Goal: Task Accomplishment & Management: Manage account settings

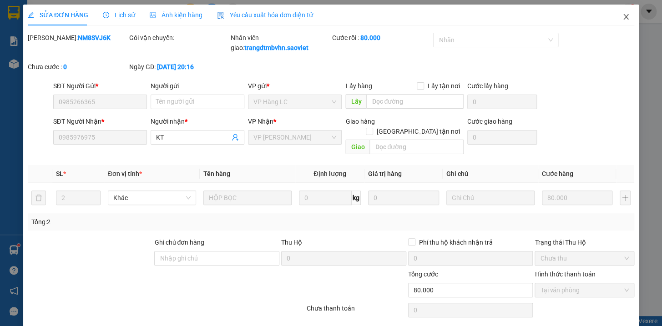
click at [623, 18] on icon "close" at bounding box center [626, 16] width 7 height 7
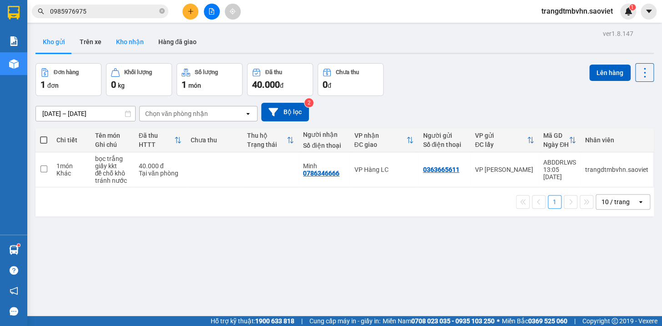
click at [123, 43] on button "Kho nhận" at bounding box center [130, 42] width 42 height 22
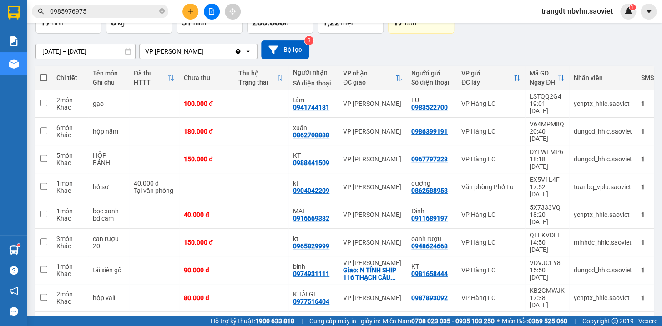
scroll to position [91, 0]
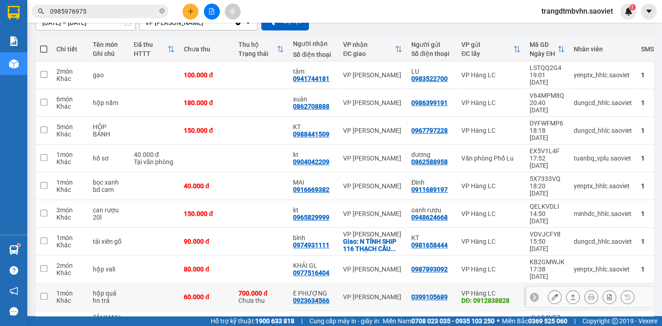
click at [552, 294] on icon at bounding box center [555, 297] width 6 height 6
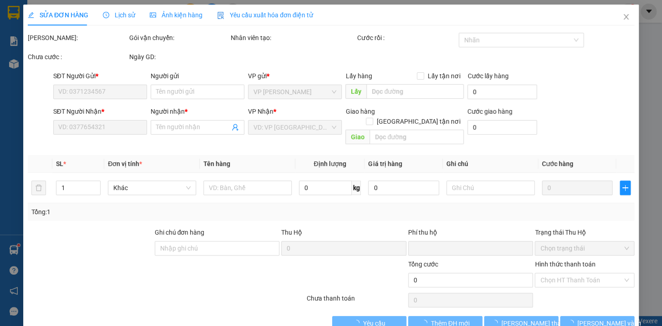
type input "0399105689"
type input "0912838828"
type input "0923634566"
type input "E PHƯỢNG"
type input "700.000"
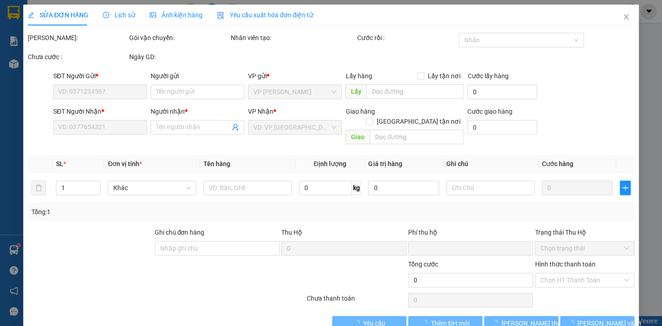
type input "15.000"
type input "60.000"
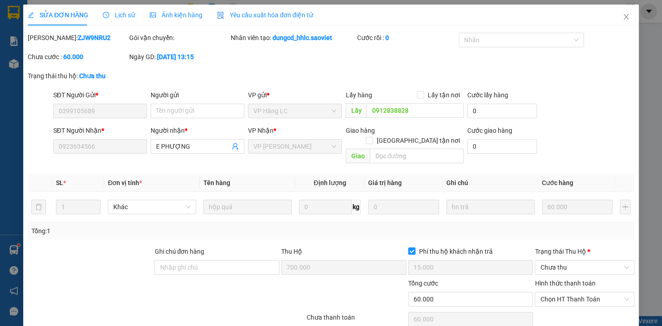
scroll to position [31, 0]
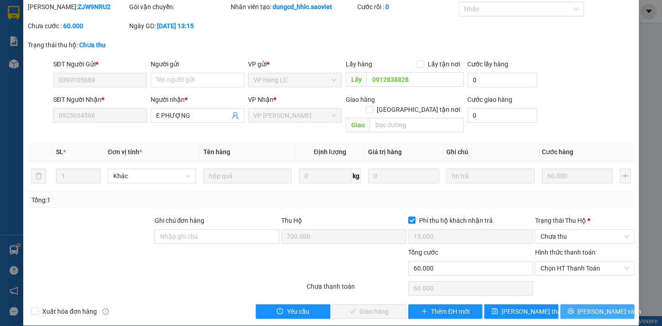
click at [608, 305] on button "[PERSON_NAME] và In" at bounding box center [597, 312] width 74 height 15
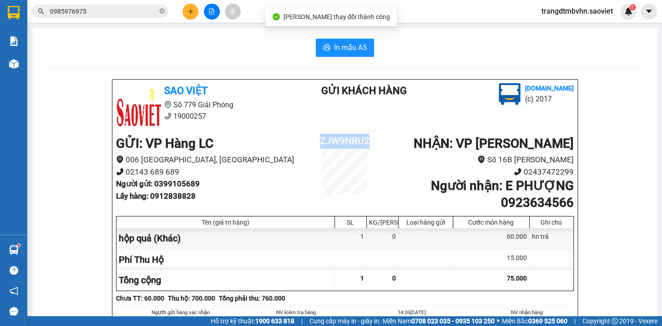
drag, startPoint x: 364, startPoint y: 136, endPoint x: 316, endPoint y: 134, distance: 48.7
click at [316, 134] on h2 "ZJW9NRU2" at bounding box center [345, 141] width 76 height 15
copy h2 "ZJW9NRU2"
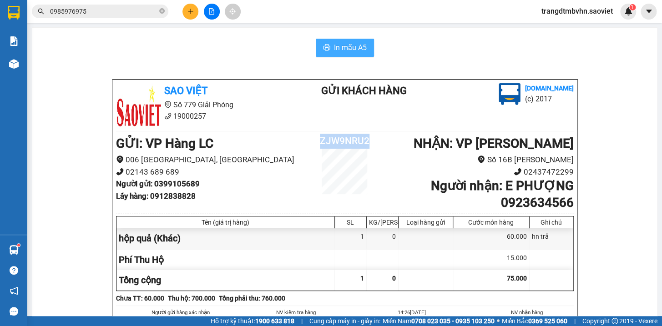
click at [349, 41] on button "In mẫu A5" at bounding box center [345, 48] width 58 height 18
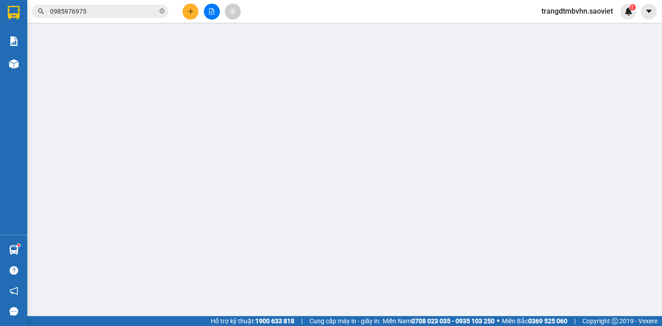
type input "0399105689"
type input "0912838828"
type input "0923634566"
type input "E PHƯỢNG"
type input "700.000"
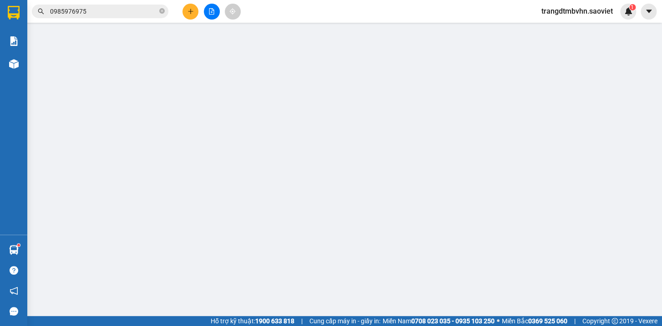
type input "15.000"
type input "60.000"
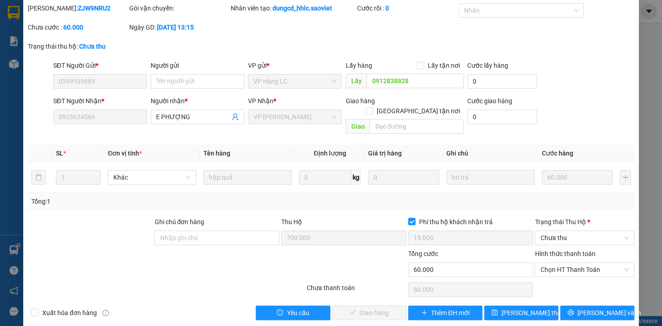
scroll to position [31, 0]
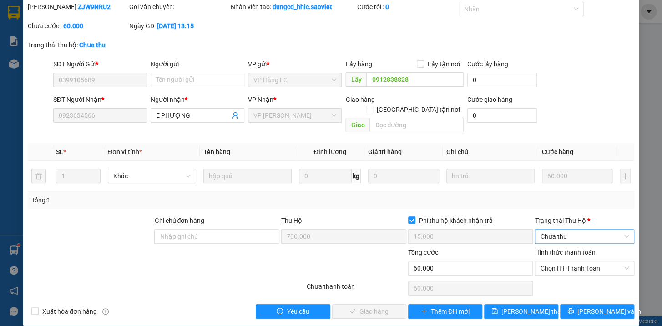
click at [592, 230] on span "Chưa thu" at bounding box center [584, 237] width 89 height 14
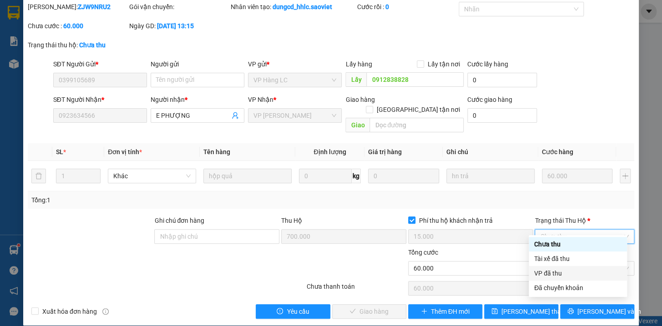
click at [553, 271] on div "VP đã thu" at bounding box center [577, 274] width 87 height 10
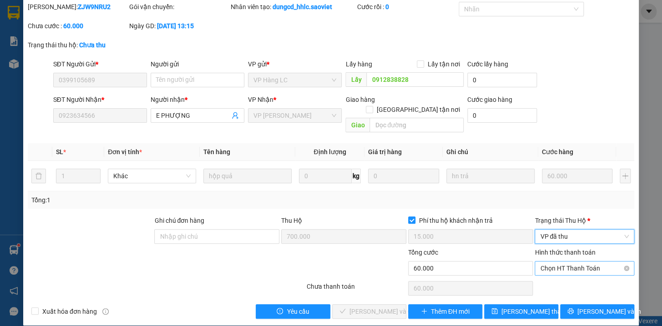
click at [555, 262] on span "Chọn HT Thanh Toán" at bounding box center [584, 269] width 89 height 14
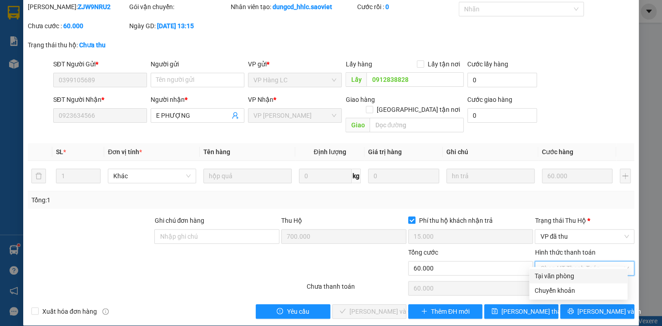
click at [559, 276] on div "Tại văn phòng" at bounding box center [578, 276] width 87 height 10
type input "0"
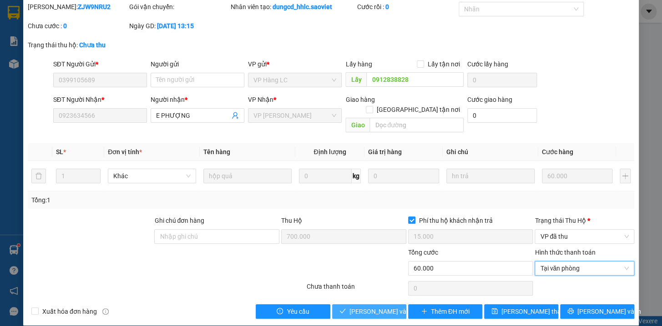
click at [365, 305] on button "[PERSON_NAME] và Giao hàng" at bounding box center [369, 312] width 74 height 15
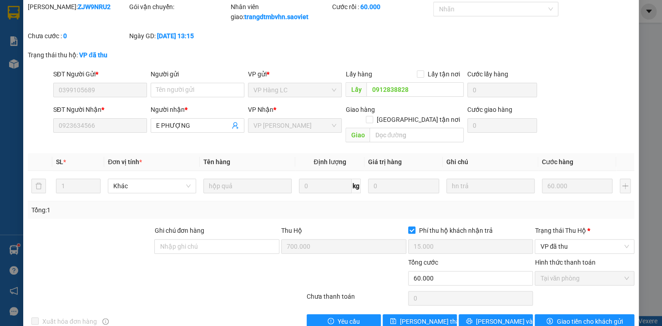
scroll to position [0, 0]
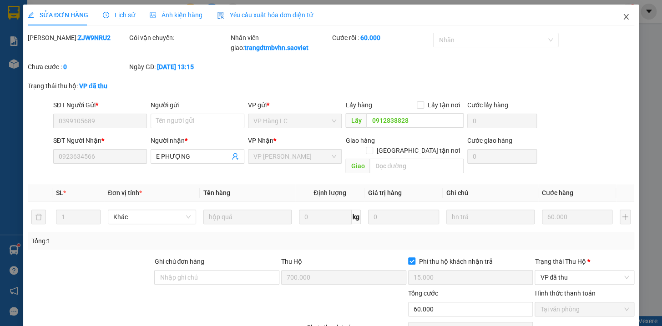
click at [623, 19] on icon "close" at bounding box center [626, 16] width 7 height 7
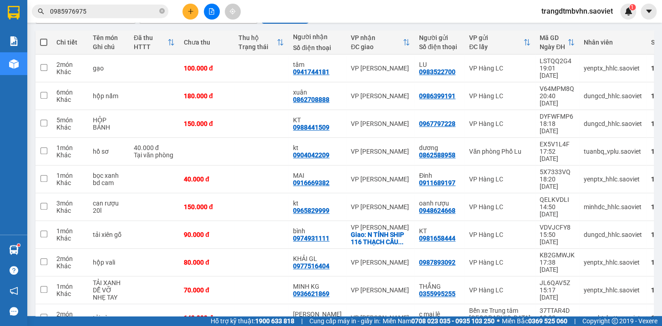
scroll to position [102, 0]
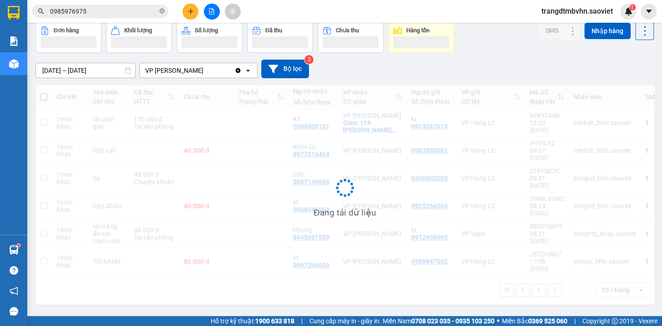
scroll to position [41, 0]
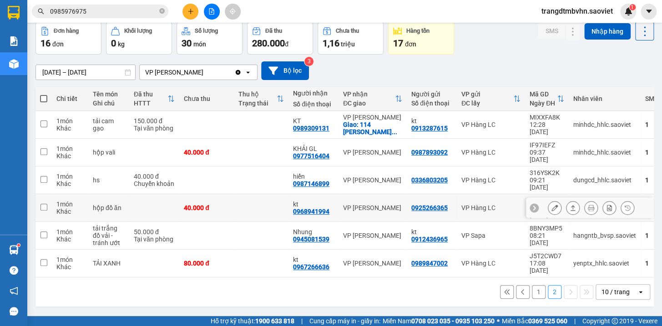
click at [552, 205] on icon at bounding box center [555, 208] width 6 height 6
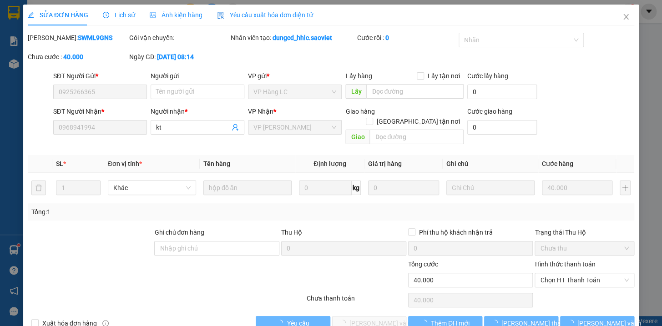
type input "0925266365"
type input "0968941994"
type input "kt"
type input "0"
type input "40.000"
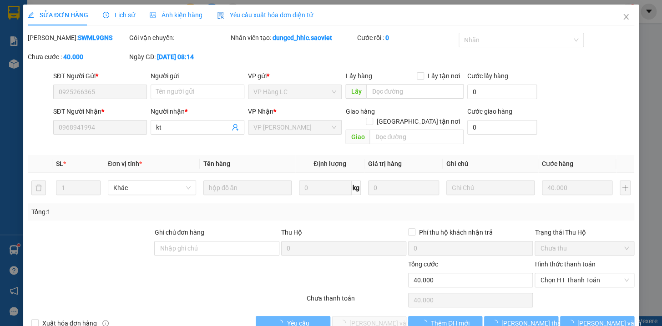
type input "40.000"
click at [414, 93] on input "text" at bounding box center [414, 91] width 97 height 15
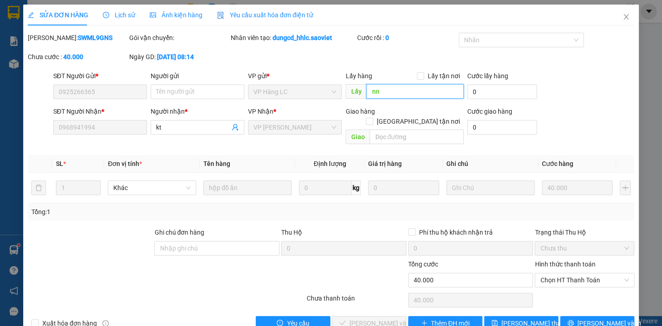
type input "n"
type input "sai người nhận gọi người gửi k được"
click at [541, 316] on button "[PERSON_NAME] thay đổi" at bounding box center [521, 323] width 74 height 15
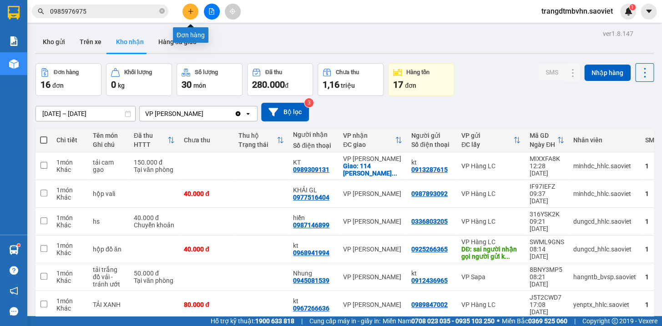
click at [184, 15] on button at bounding box center [191, 12] width 16 height 16
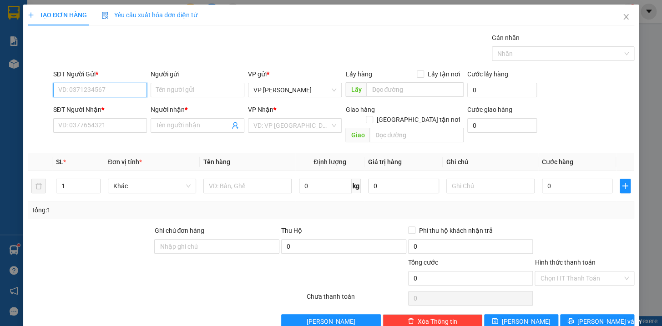
click at [126, 86] on input "SĐT Người Gửi *" at bounding box center [100, 90] width 94 height 15
click at [90, 112] on div "0903323285 - kt" at bounding box center [99, 108] width 82 height 10
type input "0903323285"
type input "kt"
type input "0982674422"
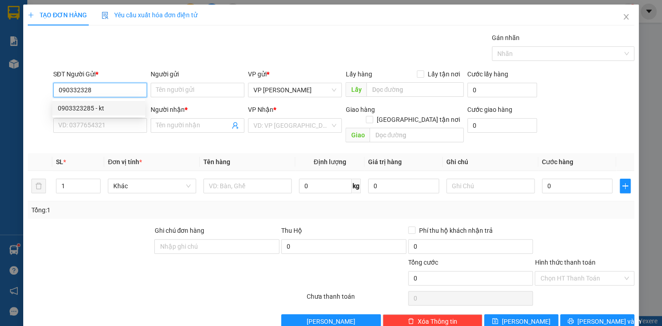
type input "Duyên"
type input "0903323285"
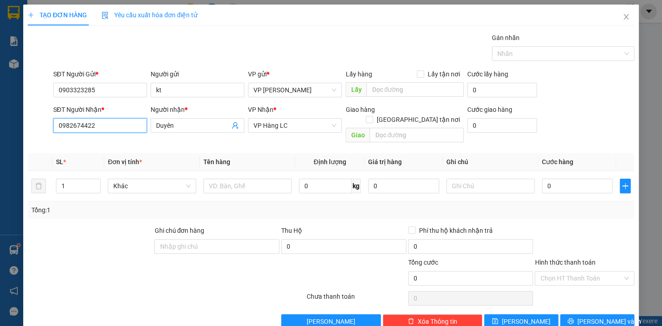
click at [98, 128] on input "0982674422" at bounding box center [100, 125] width 94 height 15
type input "0"
type input "0979802540"
click at [190, 126] on input "Duyên" at bounding box center [193, 126] width 74 height 10
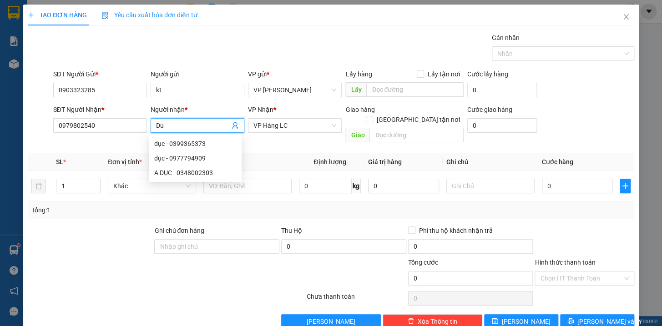
type input "D"
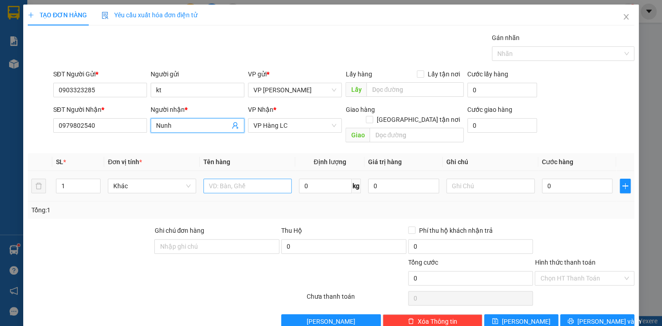
type input "Nunh"
click at [251, 179] on input "text" at bounding box center [248, 186] width 88 height 15
click at [219, 179] on input "hộp kkt" at bounding box center [248, 186] width 88 height 15
type input "hộp pt kkt"
click at [574, 184] on div "0" at bounding box center [577, 186] width 71 height 18
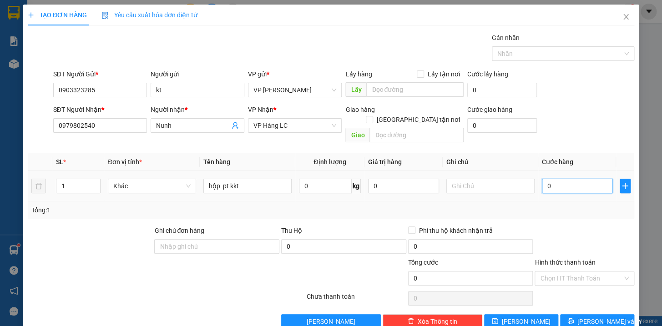
click at [575, 181] on input "0" at bounding box center [577, 186] width 71 height 15
type input "4"
type input "40"
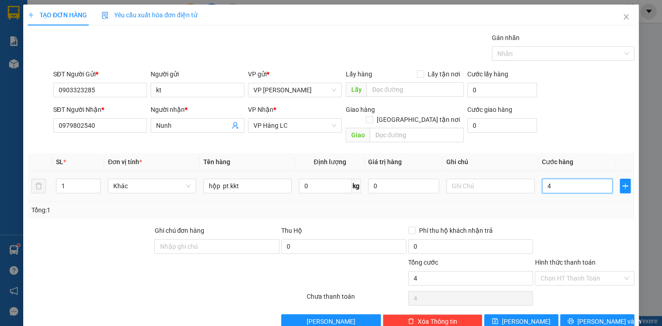
type input "40"
type input "400"
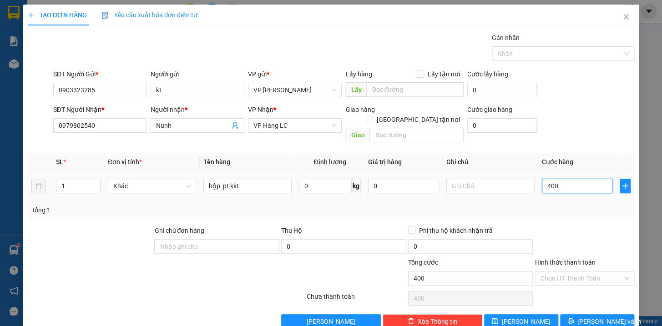
type input "4.000"
type input "40.000"
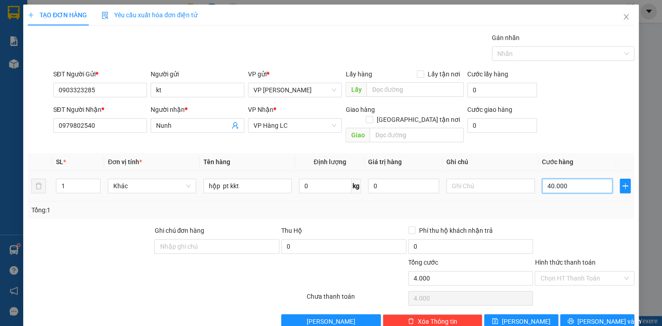
type input "40.000"
click at [621, 315] on button "[PERSON_NAME] và In" at bounding box center [597, 322] width 74 height 15
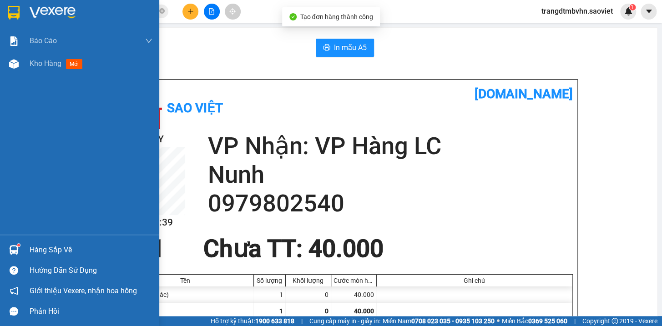
click at [32, 61] on span "Kho hàng" at bounding box center [46, 63] width 32 height 9
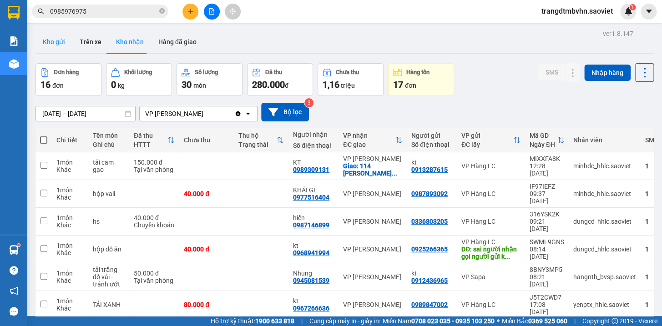
click at [43, 39] on button "Kho gửi" at bounding box center [54, 42] width 37 height 22
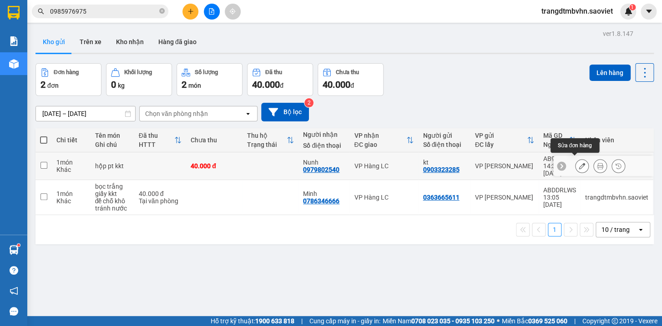
click at [579, 165] on icon at bounding box center [582, 166] width 6 height 6
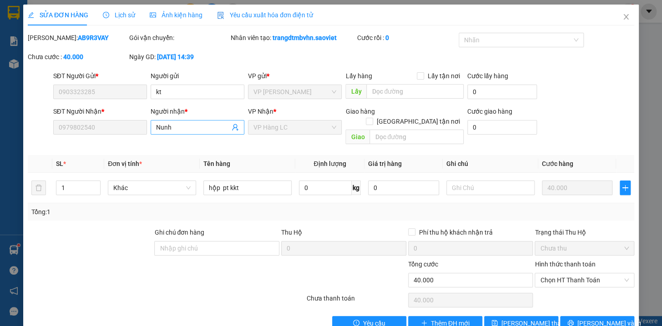
type input "0903323285"
type input "kt"
type input "0979802540"
type input "Nunh"
type input "0"
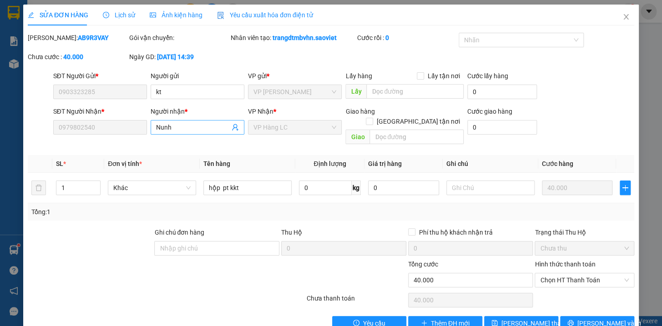
type input "40.000"
click at [163, 123] on input "Nunh" at bounding box center [193, 127] width 74 height 10
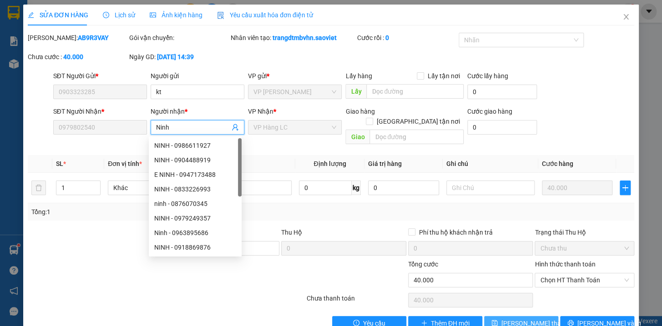
type input "Ninh"
click at [522, 319] on span "[PERSON_NAME] thay đổi" at bounding box center [538, 324] width 73 height 10
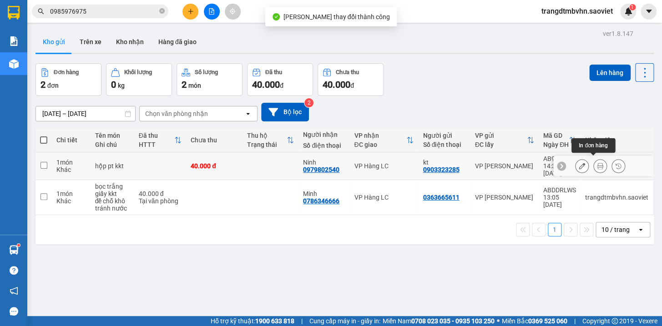
click at [594, 160] on button at bounding box center [600, 166] width 13 height 16
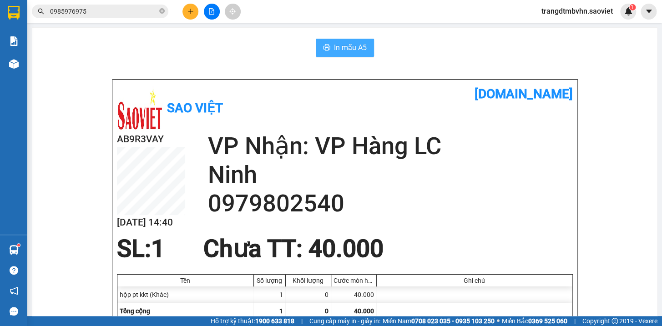
click at [334, 46] on span "In mẫu A5" at bounding box center [350, 47] width 33 height 11
click at [189, 10] on icon "plus" at bounding box center [191, 11] width 6 height 6
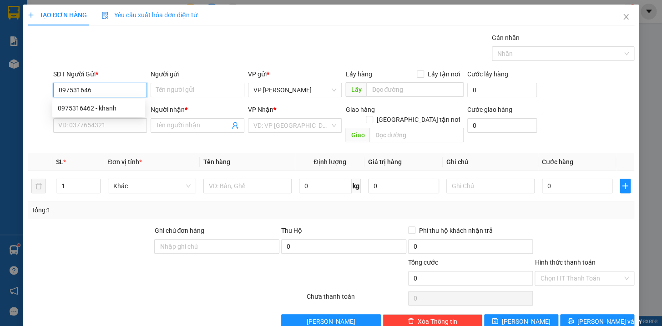
type input "0975316462"
click at [118, 109] on div "0975316462 - khanh" at bounding box center [99, 108] width 82 height 10
type input "khanh"
type input "0985878399"
type input "Quynh"
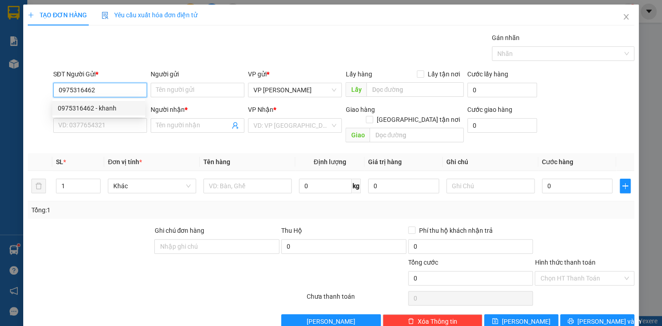
type input "KM 150"
type input "0975316462"
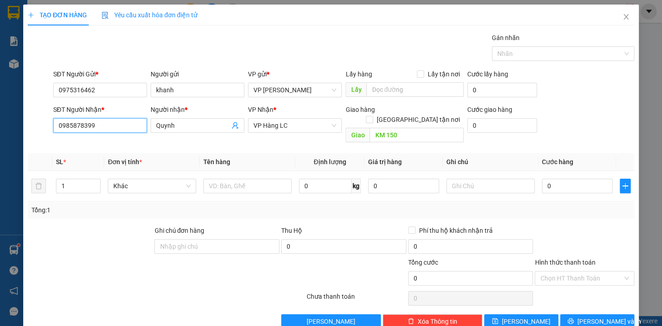
click at [125, 121] on input "0985878399" at bounding box center [100, 125] width 94 height 15
type input "0"
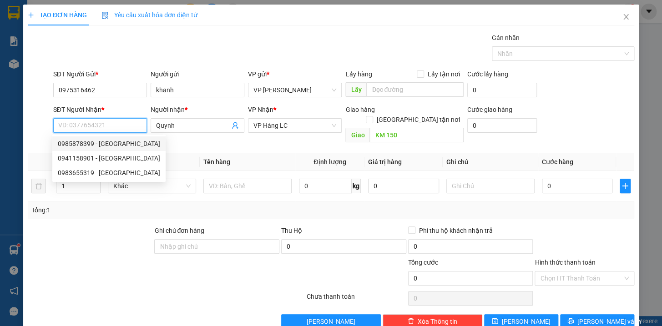
click at [75, 142] on div "0985878399 - [GEOGRAPHIC_DATA]" at bounding box center [109, 144] width 102 height 10
type input "0985878399"
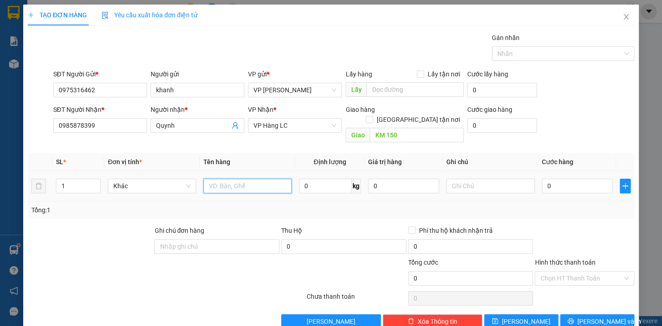
click at [237, 179] on input "text" at bounding box center [248, 186] width 88 height 15
type input "bọc trắng kkt"
click at [554, 179] on input "0" at bounding box center [577, 186] width 71 height 15
type input "7"
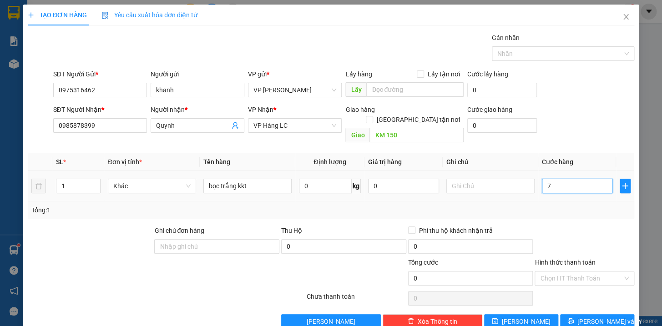
type input "7"
type input "70"
type input "700"
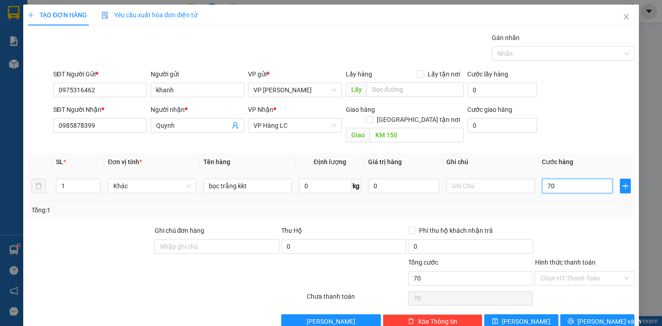
type input "700"
type input "7.000"
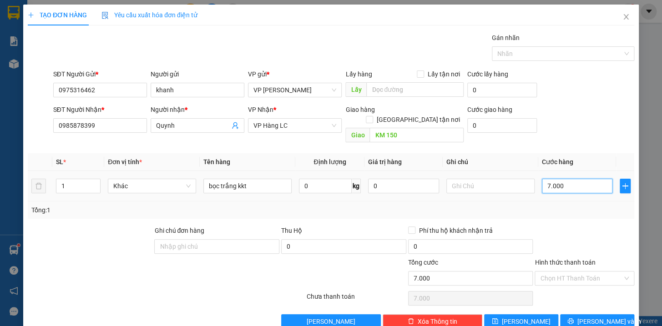
type input "70.000"
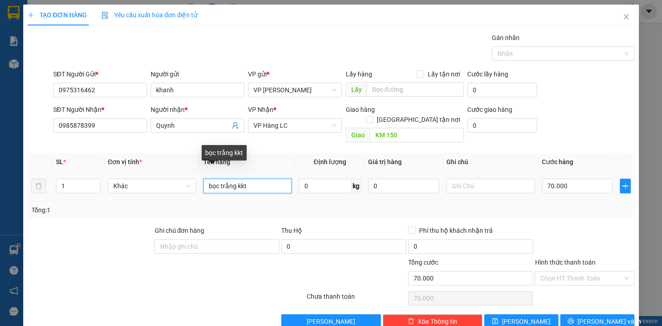
click at [233, 179] on input "bọc trắng kkt" at bounding box center [248, 186] width 88 height 15
type input "bọc trắng pt kkt"
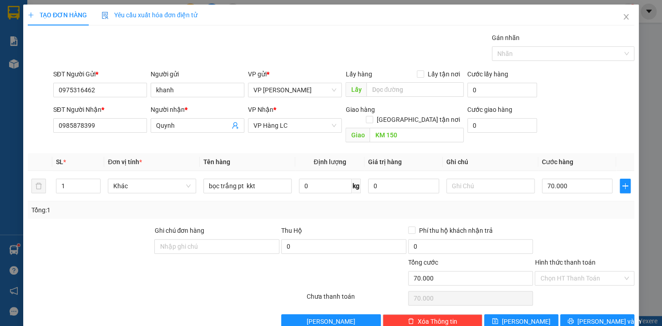
scroll to position [10, 0]
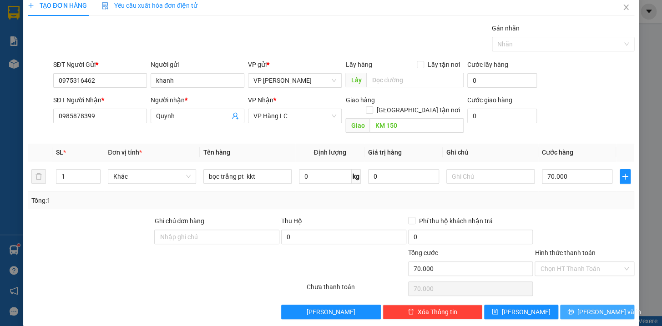
click at [602, 307] on span "[PERSON_NAME] và In" at bounding box center [610, 312] width 64 height 10
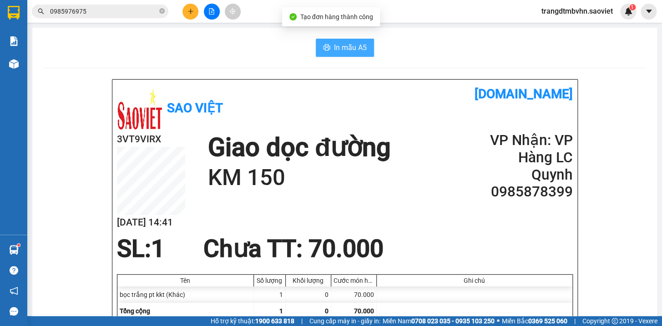
click at [351, 47] on span "In mẫu A5" at bounding box center [350, 47] width 33 height 11
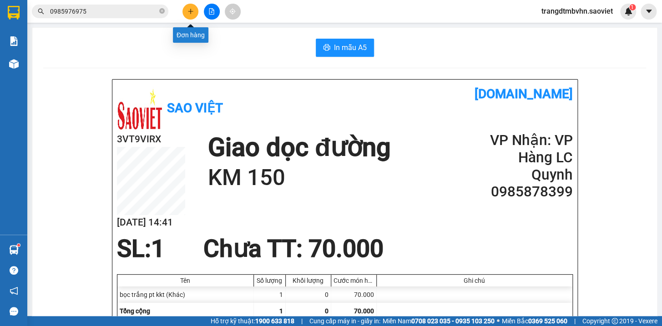
click at [191, 15] on button at bounding box center [191, 12] width 16 height 16
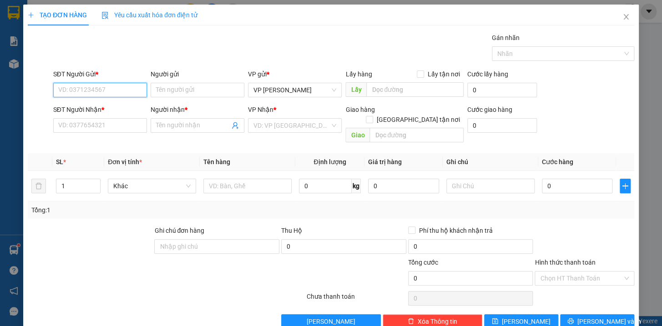
click at [142, 91] on input "SĐT Người Gửi *" at bounding box center [100, 90] width 94 height 15
type input "0977777588"
click at [100, 106] on div "0977777588 - kt" at bounding box center [99, 108] width 82 height 10
type input "kt"
type input "0984032886"
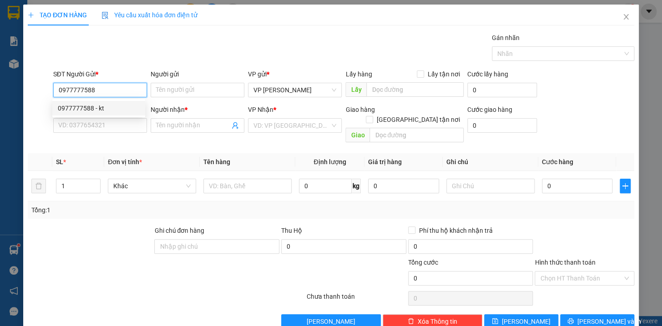
type input "[PERSON_NAME]"
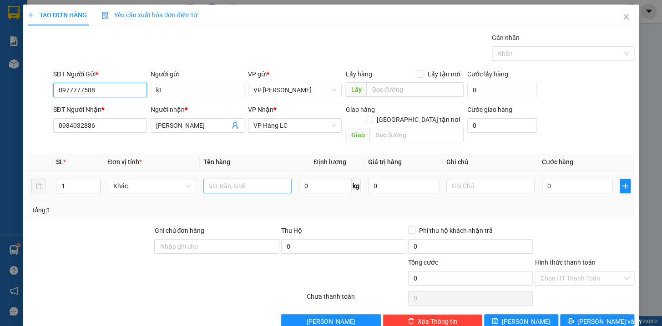
type input "0977777588"
click at [255, 179] on input "text" at bounding box center [248, 186] width 88 height 15
type input "bọc giấy trắng bx"
click at [547, 179] on input "0" at bounding box center [577, 186] width 71 height 15
type input "4"
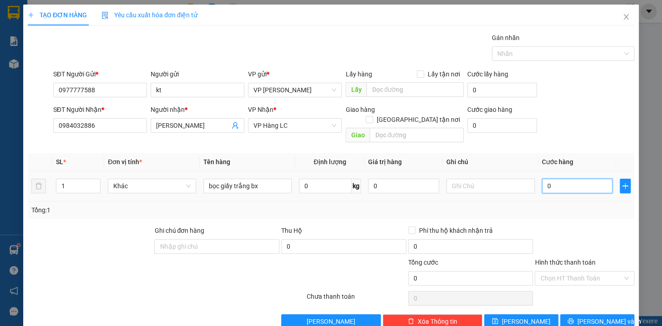
type input "4"
type input "40"
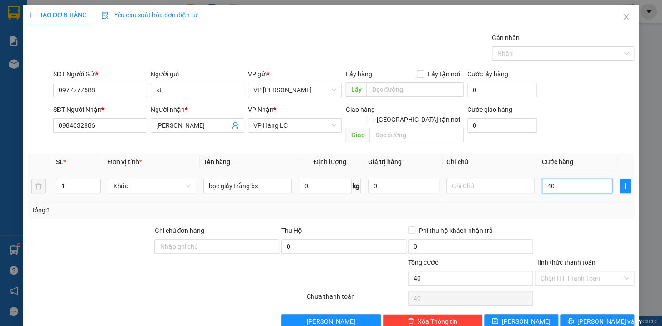
type input "400"
type input "4.000"
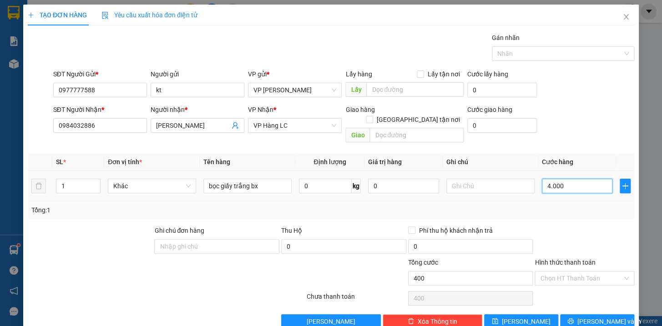
type input "4.000"
type input "40.000"
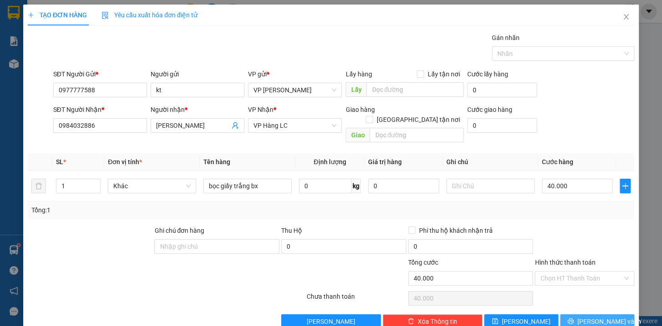
click at [588, 317] on span "[PERSON_NAME] và In" at bounding box center [610, 322] width 64 height 10
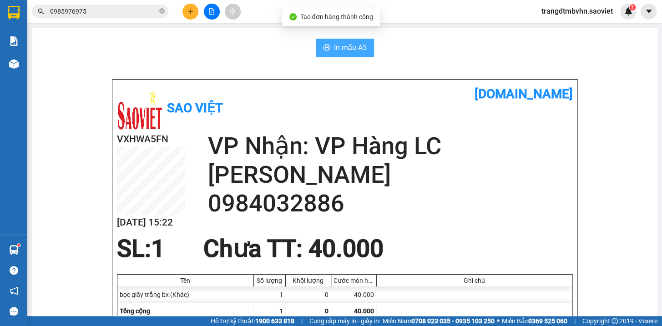
click at [366, 50] on button "In mẫu A5" at bounding box center [345, 48] width 58 height 18
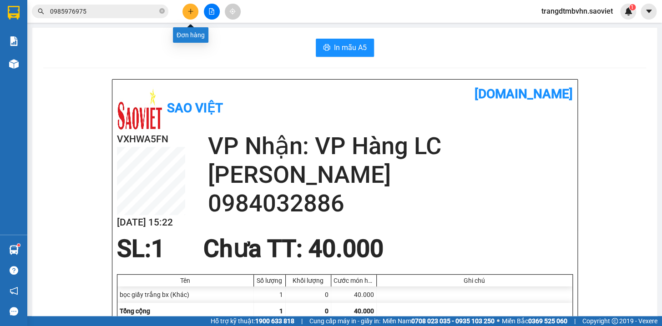
click at [188, 15] on button at bounding box center [191, 12] width 16 height 16
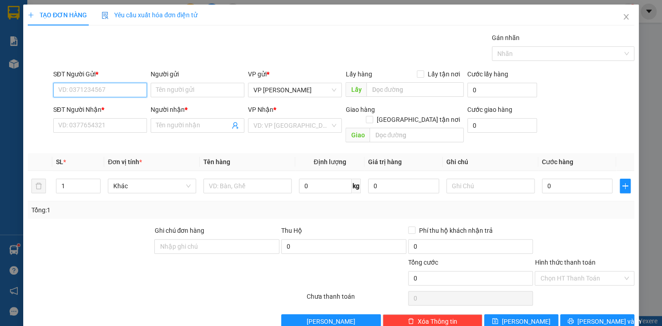
click at [131, 90] on input "SĐT Người Gửi *" at bounding box center [100, 90] width 94 height 15
type input "0983605999"
click at [97, 114] on div "0983605999 - Trung" at bounding box center [98, 108] width 93 height 15
type input "Trung"
type input "0946226226"
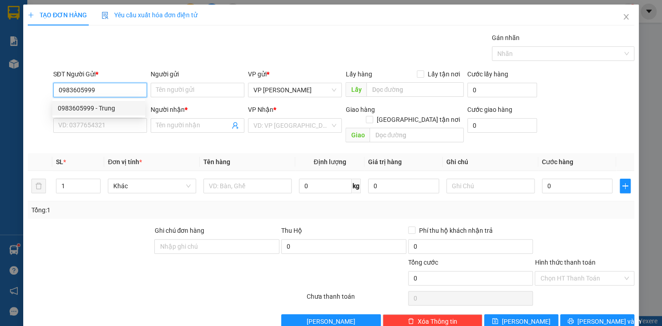
type input "Hãnh"
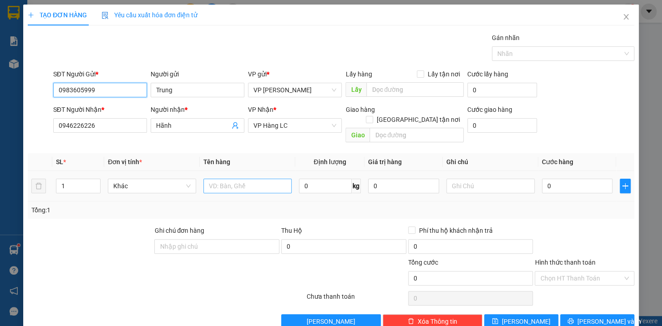
type input "0983605999"
click at [213, 180] on input "text" at bounding box center [248, 186] width 88 height 15
type input "pb trắng"
click at [554, 182] on input "0" at bounding box center [577, 186] width 71 height 15
type input "4"
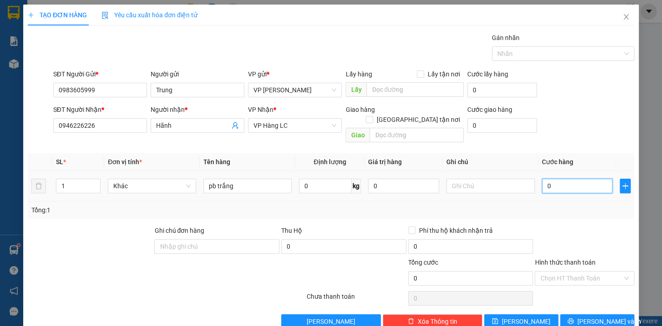
type input "4"
type input "40"
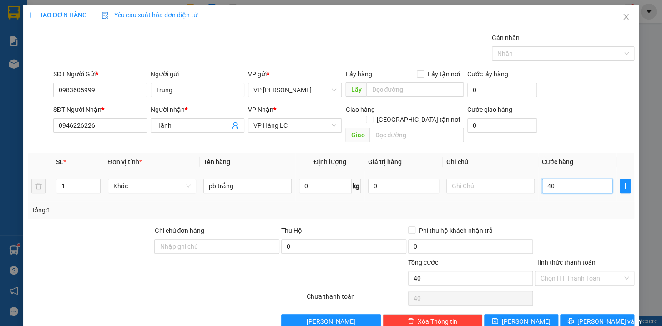
type input "400"
type input "4.000"
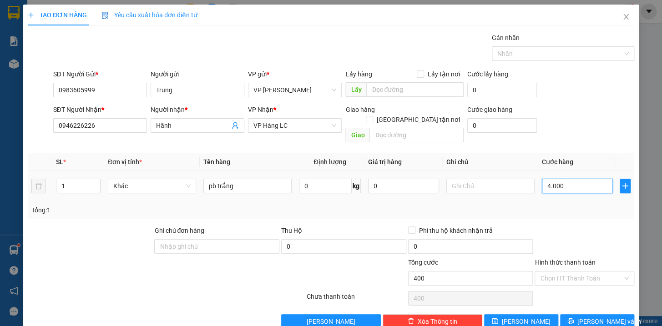
type input "4.000"
type input "40.000"
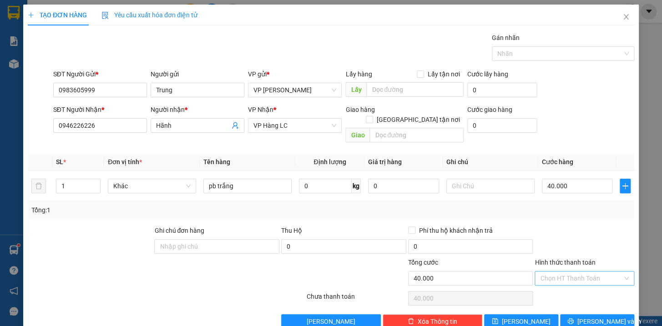
click at [588, 272] on input "Hình thức thanh toán" at bounding box center [581, 279] width 82 height 14
click at [552, 316] on div "Chuyển khoản" at bounding box center [578, 315] width 87 height 10
type input "0"
click at [602, 317] on span "[PERSON_NAME] và In" at bounding box center [610, 322] width 64 height 10
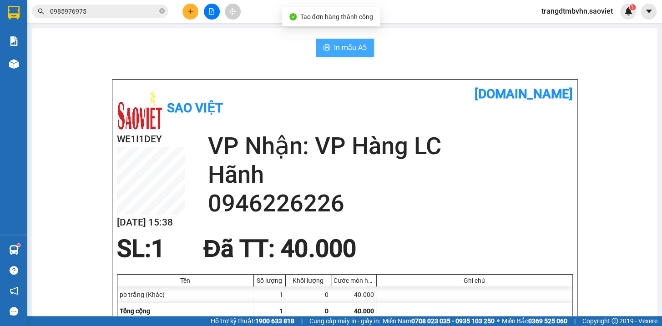
click at [344, 52] on span "In mẫu A5" at bounding box center [350, 47] width 33 height 11
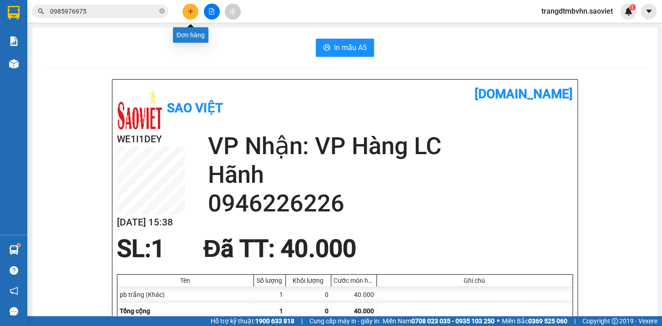
click at [188, 13] on icon "plus" at bounding box center [191, 11] width 6 height 6
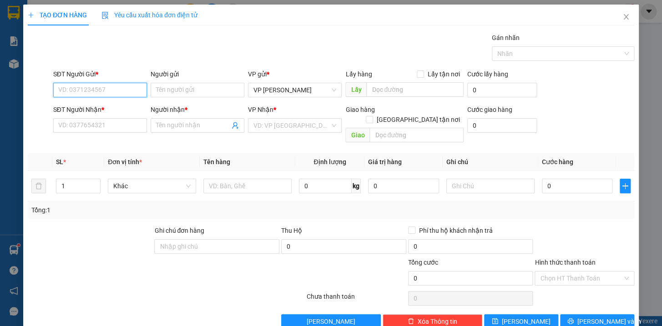
click at [99, 87] on input "SĐT Người Gửi *" at bounding box center [100, 90] width 94 height 15
type input "0984278680"
click at [95, 123] on input "SĐT Người Nhận *" at bounding box center [100, 125] width 94 height 15
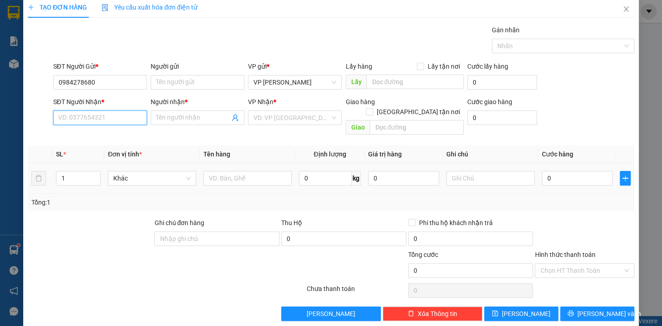
scroll to position [10, 0]
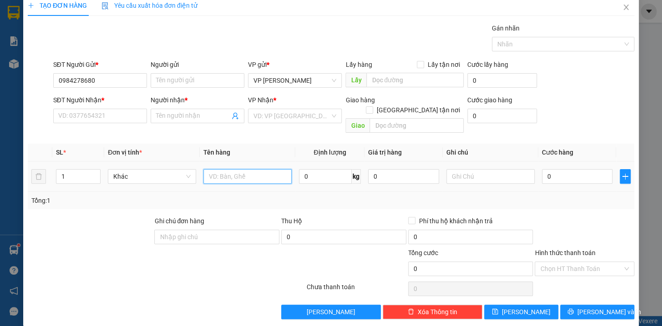
click at [243, 169] on input "text" at bounding box center [248, 176] width 88 height 15
type input "hộp bdv kkt"
click at [127, 118] on input "SĐT Người Nhận *" at bounding box center [100, 116] width 94 height 15
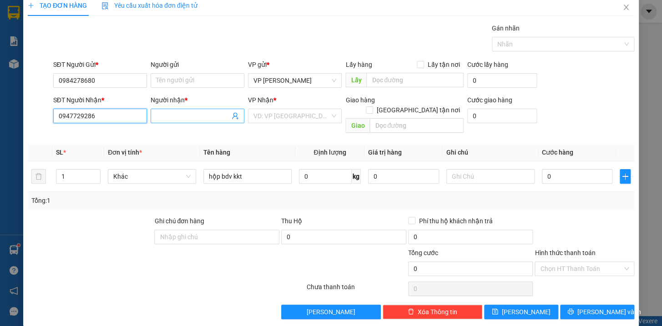
type input "0947729286"
click at [174, 114] on input "Người nhận *" at bounding box center [193, 116] width 74 height 10
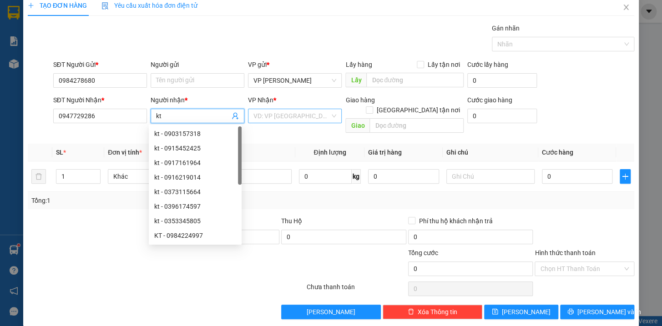
type input "kt"
click at [325, 116] on input "search" at bounding box center [292, 116] width 76 height 14
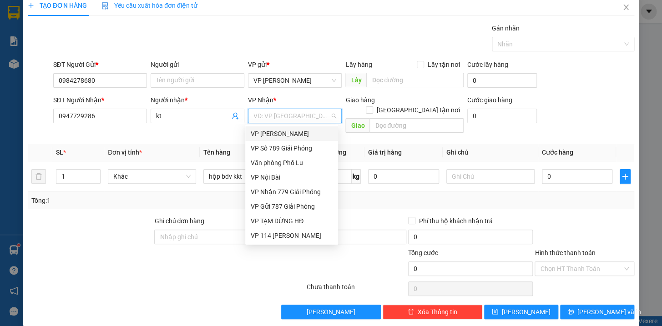
click at [303, 117] on input "search" at bounding box center [292, 116] width 76 height 14
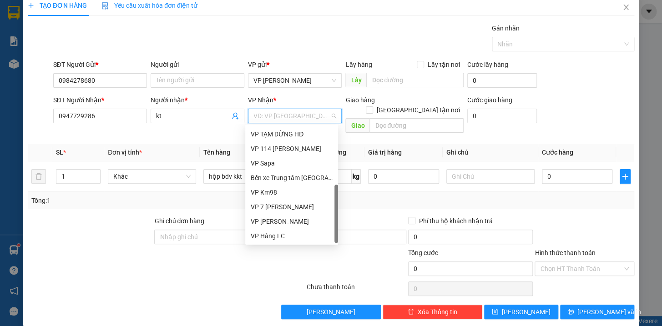
scroll to position [102, 0]
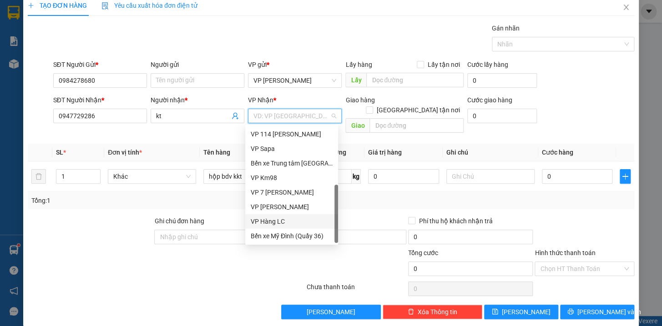
click at [260, 218] on div "VP Hàng LC" at bounding box center [292, 222] width 82 height 10
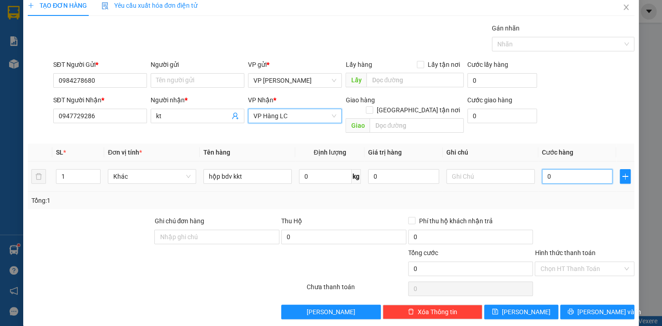
click at [567, 169] on input "0" at bounding box center [577, 176] width 71 height 15
type input "6"
type input "60"
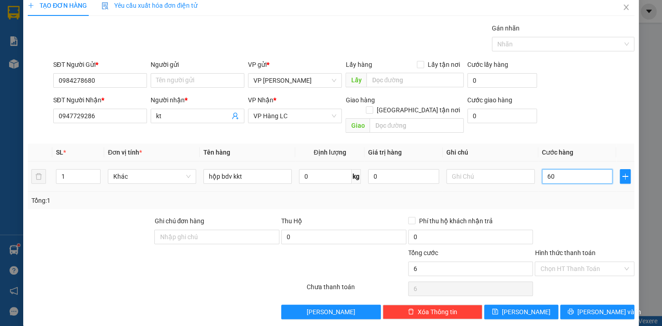
type input "60"
type input "600"
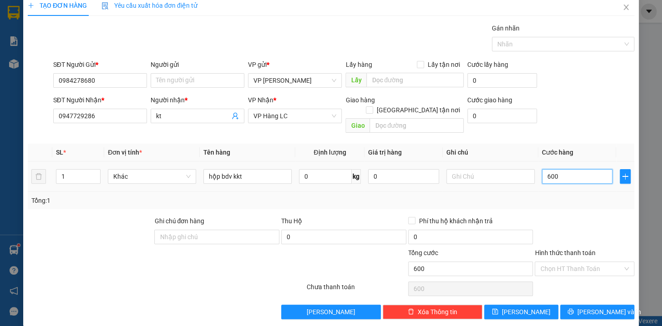
type input "6.000"
type input "60.000"
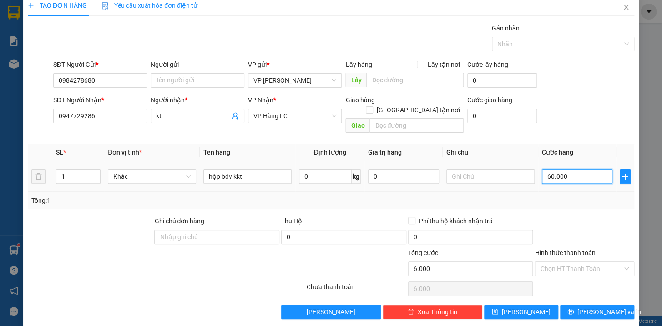
type input "60.000"
click at [597, 307] on span "[PERSON_NAME] và In" at bounding box center [610, 312] width 64 height 10
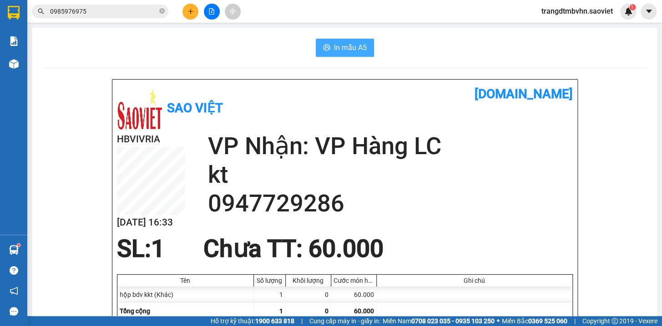
click at [355, 54] on button "In mẫu A5" at bounding box center [345, 48] width 58 height 18
click at [190, 9] on icon "plus" at bounding box center [191, 11] width 6 height 6
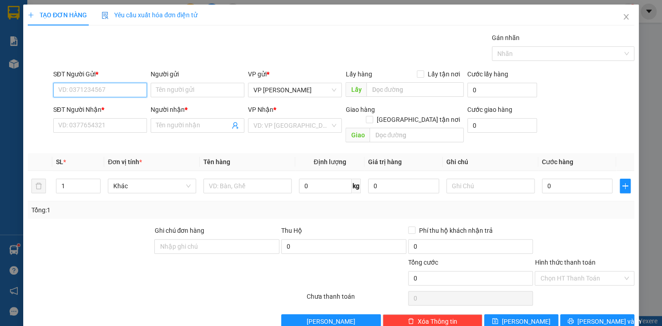
click at [131, 93] on input "SĐT Người Gửi *" at bounding box center [100, 90] width 94 height 15
type input "2"
click at [87, 127] on input "SĐT Người Nhận *" at bounding box center [100, 125] width 94 height 15
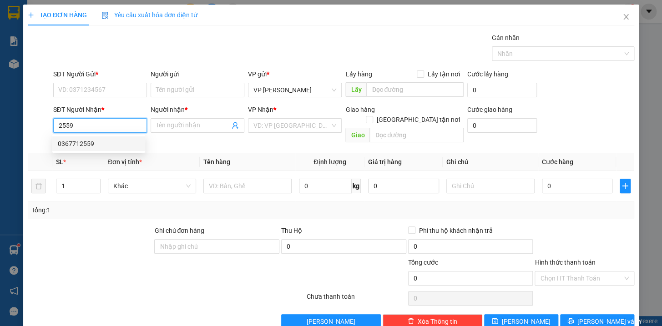
click at [77, 140] on div "0367712559" at bounding box center [99, 144] width 82 height 10
type input "0367712559"
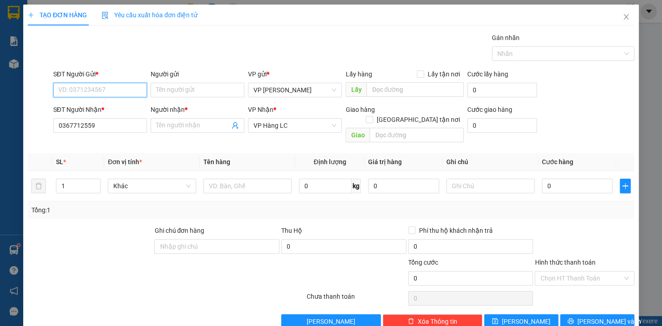
click at [110, 88] on input "SĐT Người Gửi *" at bounding box center [100, 90] width 94 height 15
click at [87, 108] on div "0373645396" at bounding box center [99, 108] width 82 height 10
type input "0373645396"
click at [198, 124] on input "Người nhận *" at bounding box center [193, 126] width 74 height 10
type input "Nguyên đình"
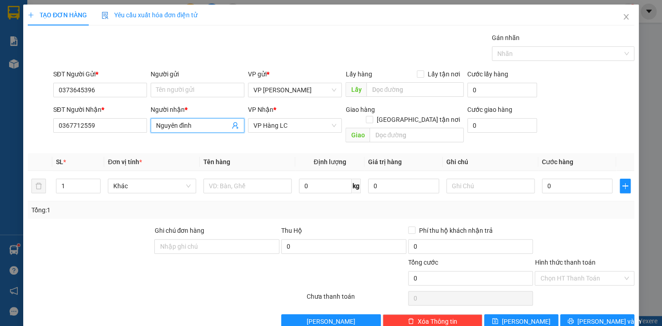
click at [117, 258] on div at bounding box center [116, 274] width 178 height 32
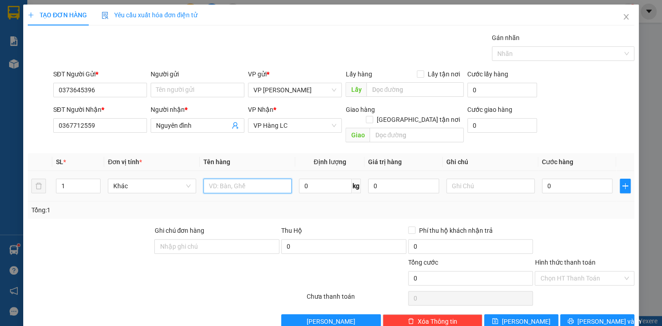
click at [253, 179] on input "text" at bounding box center [248, 186] width 88 height 15
type input "xốp bdv kkt hg k chịu"
click at [548, 179] on input "0" at bounding box center [577, 186] width 71 height 15
type input "6"
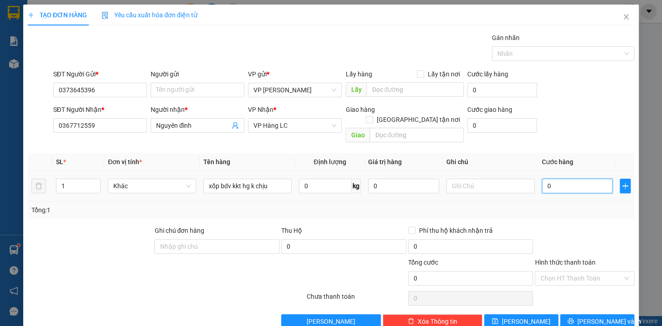
type input "6"
type input "60"
type input "600"
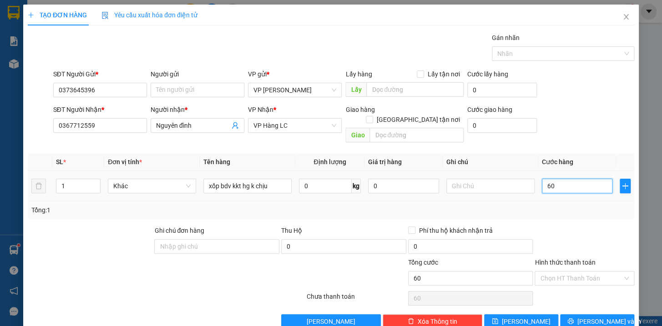
type input "600"
type input "6.000"
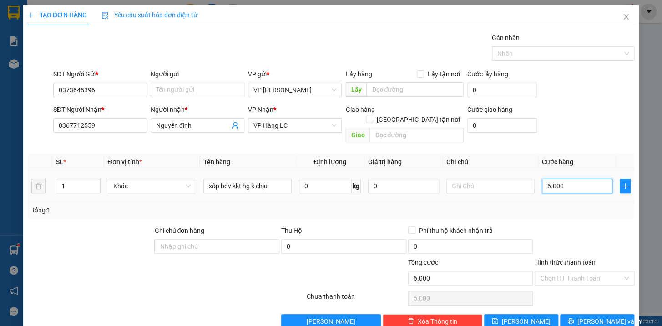
type input "60.000"
click at [595, 317] on span "[PERSON_NAME] và In" at bounding box center [610, 322] width 64 height 10
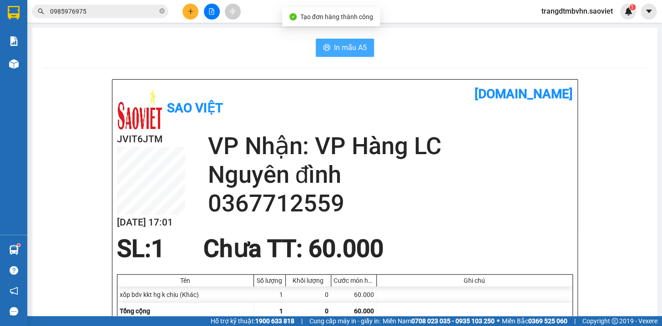
click at [334, 45] on span "In mẫu A5" at bounding box center [350, 47] width 33 height 11
click at [162, 10] on icon "close-circle" at bounding box center [161, 10] width 5 height 5
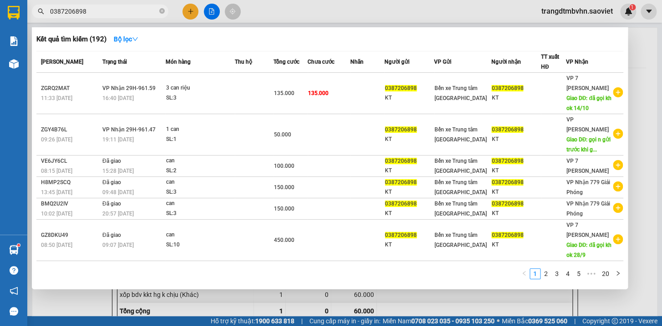
type input "0387206898"
click at [188, 15] on div at bounding box center [331, 163] width 662 height 326
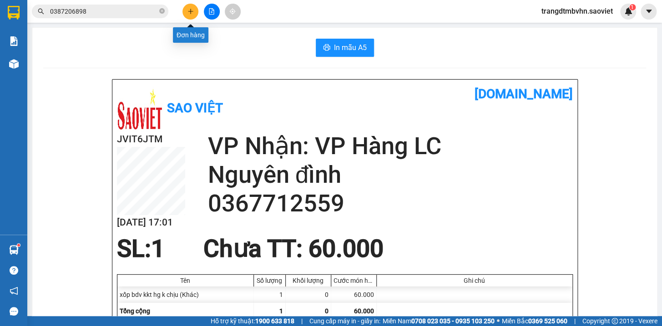
click at [193, 16] on button at bounding box center [191, 12] width 16 height 16
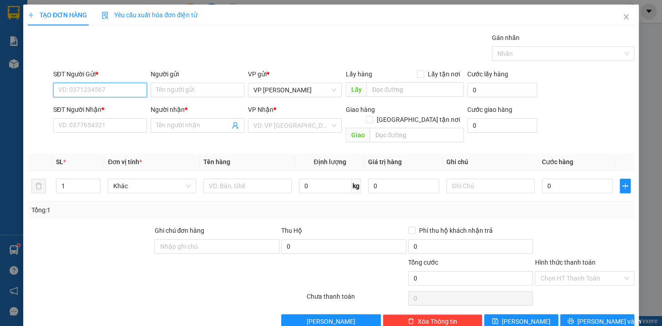
click at [116, 92] on input "SĐT Người Gửi *" at bounding box center [100, 90] width 94 height 15
click at [100, 110] on div "0978366383 - hải lap" at bounding box center [99, 108] width 82 height 10
type input "0978366383"
type input "hải lap"
type input "0973926588"
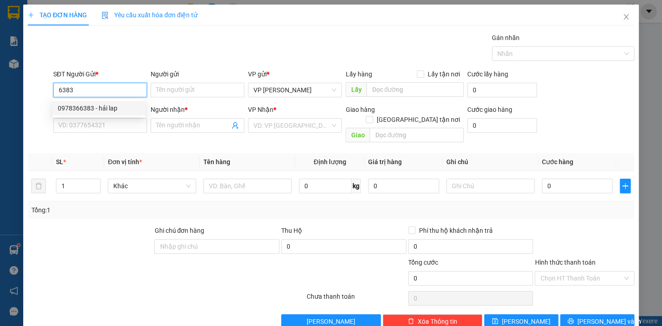
type input "BS Liêm"
type input "km 150"
type input "0978366383"
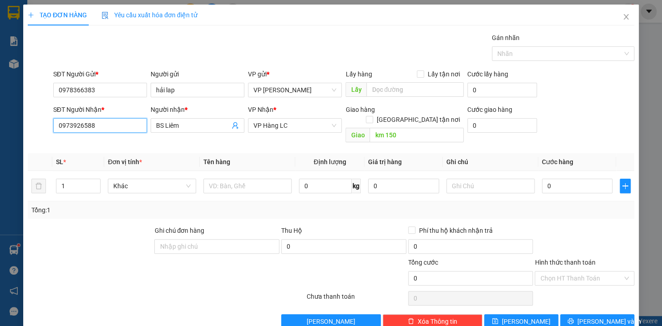
click at [122, 127] on input "0973926588" at bounding box center [100, 125] width 94 height 15
type input "0"
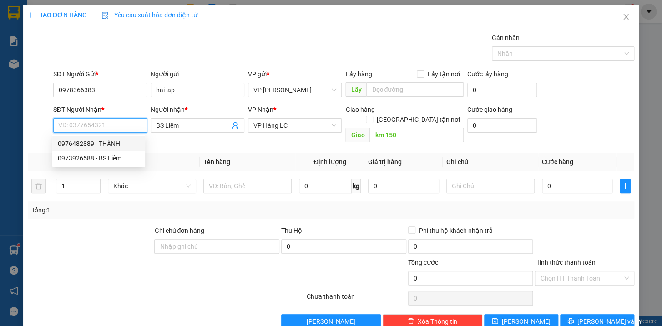
click at [122, 141] on div "0976482889 - THÀNH" at bounding box center [99, 144] width 82 height 10
type input "0976482889"
type input "THÀNH"
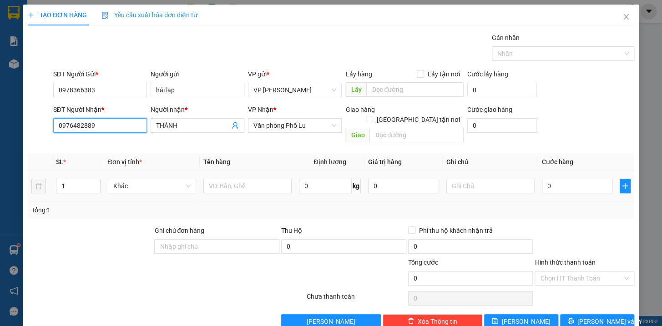
type input "0976482889"
click at [248, 183] on div at bounding box center [248, 186] width 88 height 18
click at [273, 179] on input "text" at bounding box center [248, 186] width 88 height 15
type input "hộp răng kkt"
click at [578, 179] on input "0" at bounding box center [577, 186] width 71 height 15
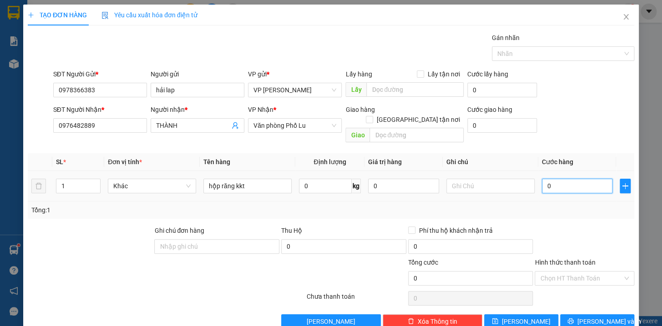
type input "5"
type input "50"
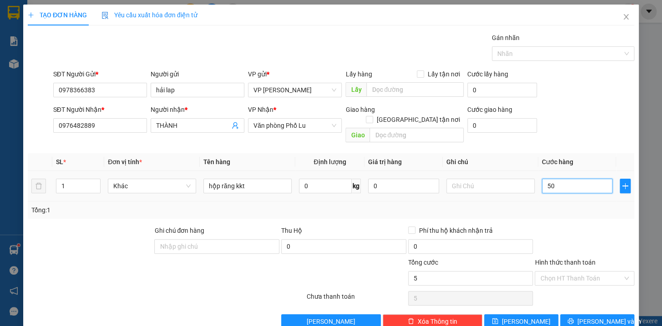
type input "50"
type input "500"
type input "5.000"
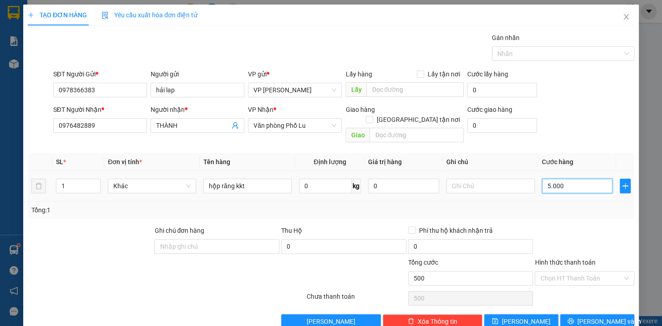
type input "5.000"
type input "50.000"
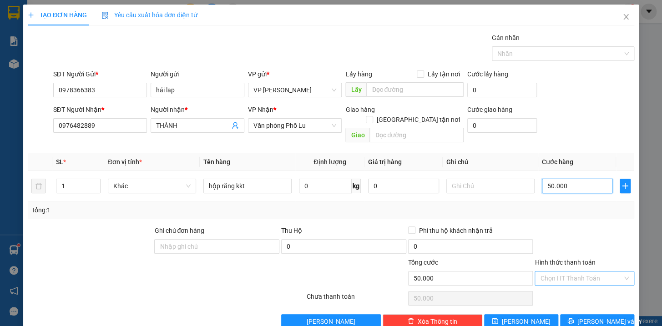
type input "50.000"
click at [583, 272] on input "Hình thức thanh toán" at bounding box center [581, 279] width 82 height 14
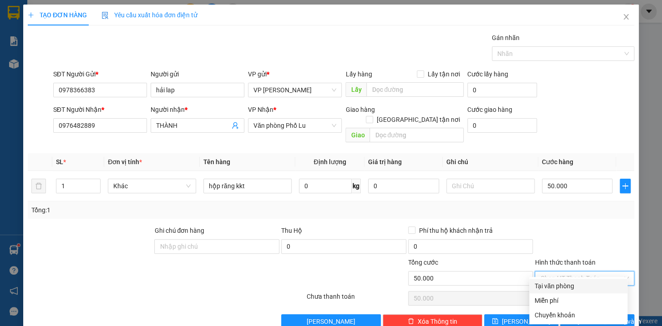
click at [569, 285] on div "Tại văn phòng" at bounding box center [578, 286] width 87 height 10
click at [604, 272] on span "Tại văn phòng" at bounding box center [584, 279] width 89 height 14
click at [555, 318] on div "Chuyển khoản" at bounding box center [578, 315] width 87 height 10
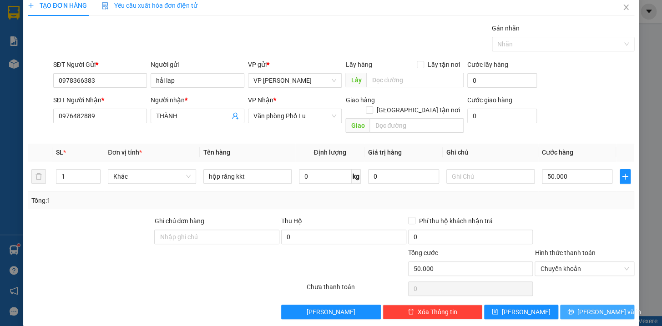
click at [604, 307] on span "[PERSON_NAME] và In" at bounding box center [610, 312] width 64 height 10
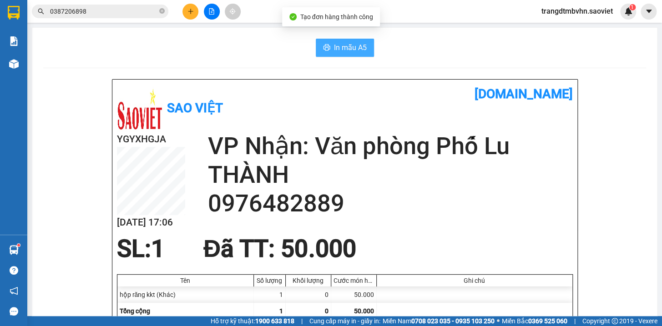
click at [358, 51] on span "In mẫu A5" at bounding box center [350, 47] width 33 height 11
click at [127, 7] on input "0387206898" at bounding box center [103, 11] width 107 height 10
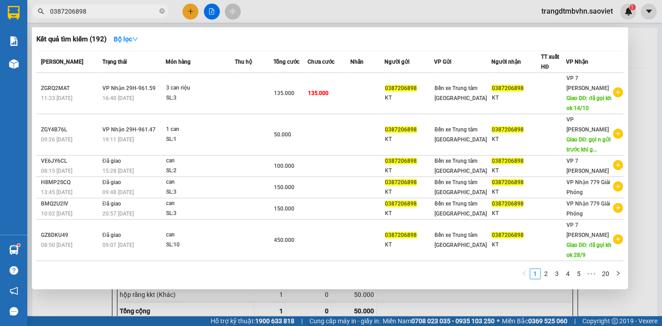
click at [641, 46] on div at bounding box center [331, 163] width 662 height 326
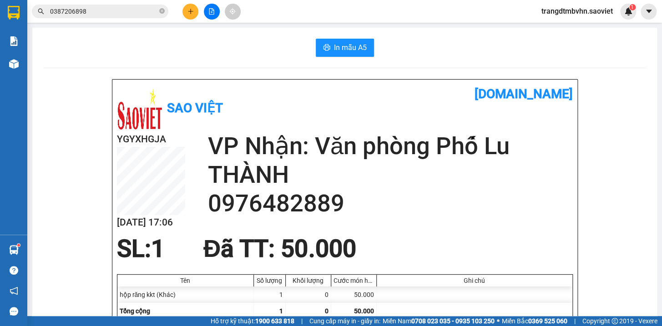
click at [121, 13] on input "0387206898" at bounding box center [103, 11] width 107 height 10
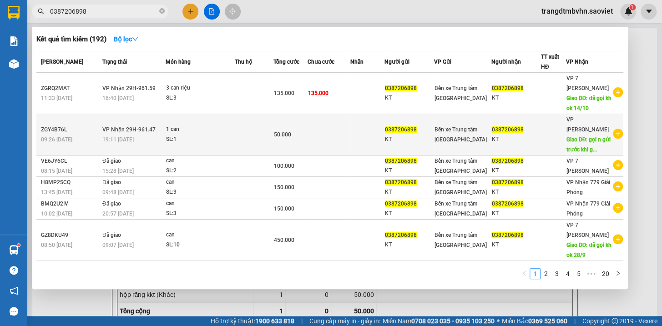
click at [518, 144] on div "KT" at bounding box center [516, 140] width 49 height 10
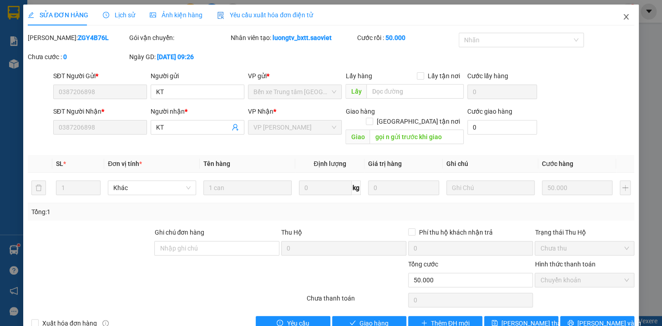
click at [623, 15] on icon "close" at bounding box center [626, 16] width 7 height 7
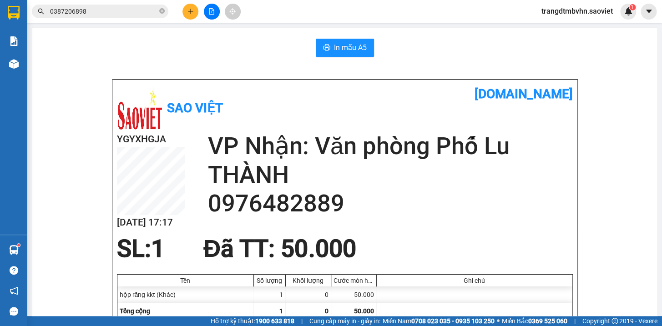
click at [190, 13] on icon "plus" at bounding box center [191, 11] width 6 height 6
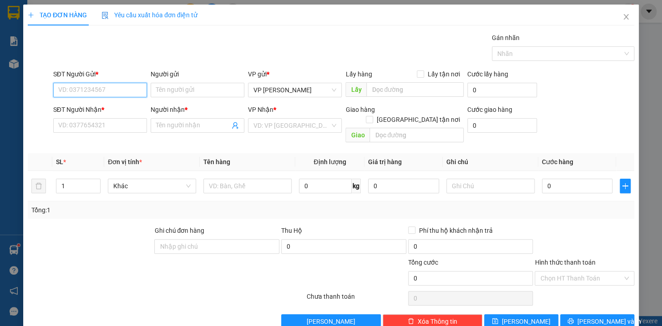
click at [131, 87] on input "SĐT Người Gửi *" at bounding box center [100, 90] width 94 height 15
click at [91, 110] on div "0983252347" at bounding box center [99, 108] width 82 height 10
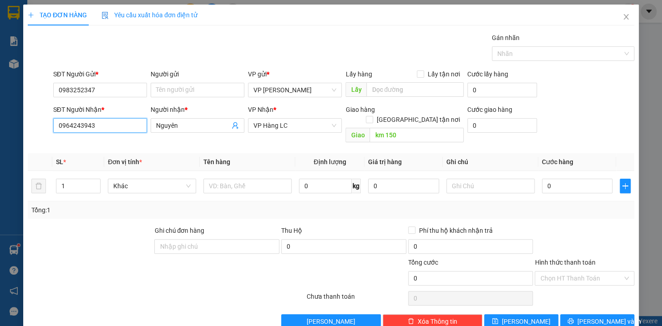
click at [117, 128] on input "0964243943" at bounding box center [100, 125] width 94 height 15
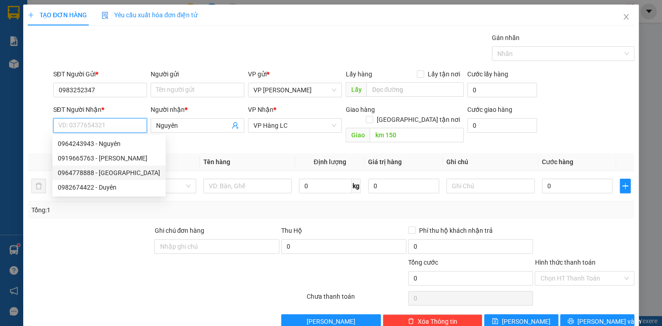
click at [107, 173] on div "0964778888 - [GEOGRAPHIC_DATA]" at bounding box center [109, 173] width 102 height 10
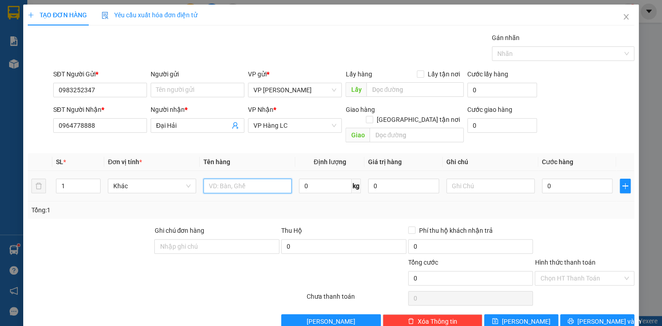
click at [250, 179] on input "text" at bounding box center [248, 186] width 88 height 15
click at [558, 179] on input "0" at bounding box center [577, 186] width 71 height 15
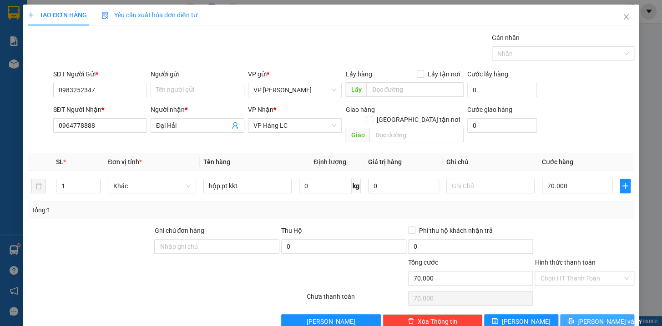
click at [615, 315] on button "[PERSON_NAME] và In" at bounding box center [597, 322] width 74 height 15
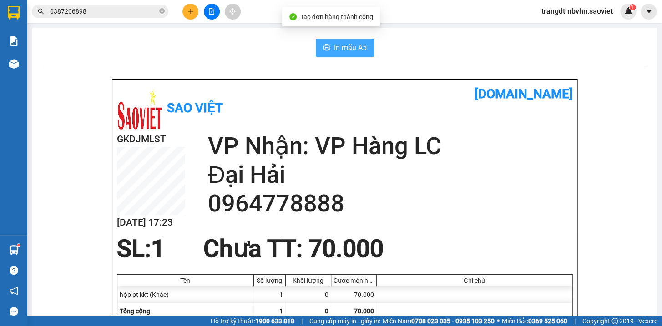
click at [360, 46] on span "In mẫu A5" at bounding box center [350, 47] width 33 height 11
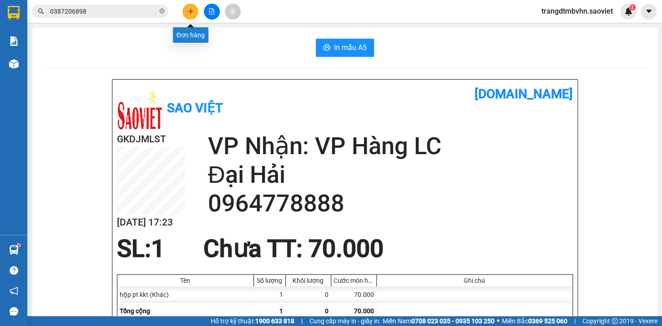
click at [191, 12] on icon "plus" at bounding box center [190, 11] width 0 height 5
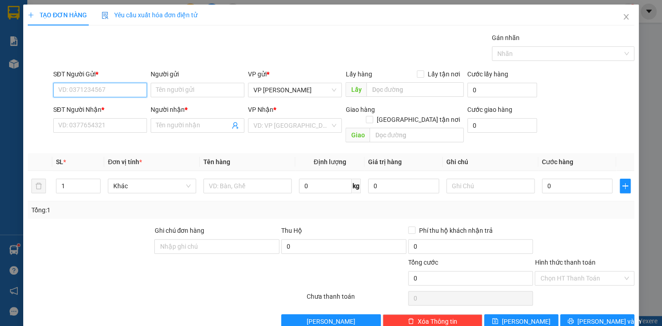
click at [96, 88] on input "SĐT Người Gửi *" at bounding box center [100, 90] width 94 height 15
click at [96, 109] on div "0906885277 - hải" at bounding box center [99, 108] width 82 height 10
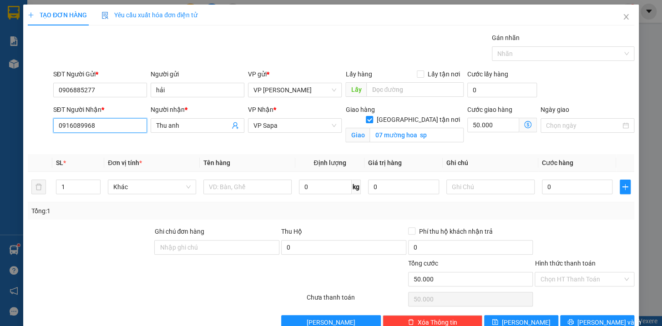
click at [131, 126] on input "0916089968" at bounding box center [100, 125] width 94 height 15
click at [110, 139] on div "0912887087 - LOAN" at bounding box center [99, 144] width 82 height 10
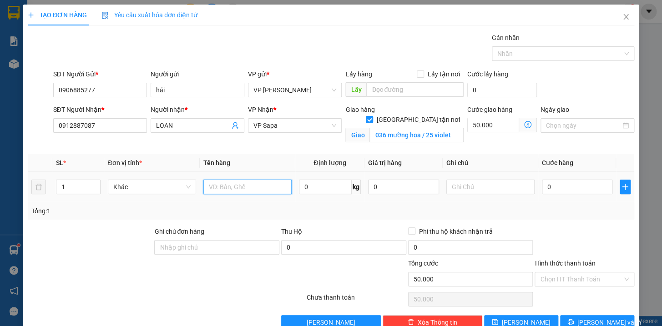
click at [223, 192] on input "text" at bounding box center [248, 187] width 88 height 15
click at [588, 186] on input "0" at bounding box center [577, 187] width 71 height 15
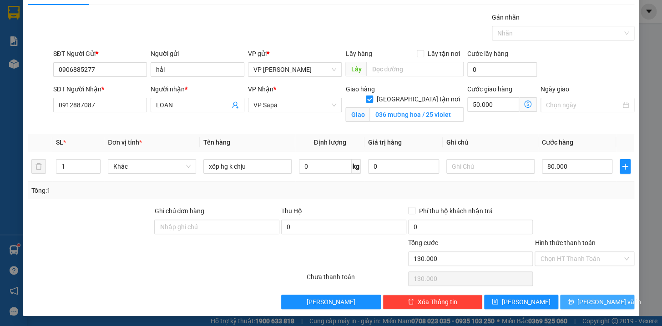
click at [612, 301] on button "[PERSON_NAME] và In" at bounding box center [597, 302] width 74 height 15
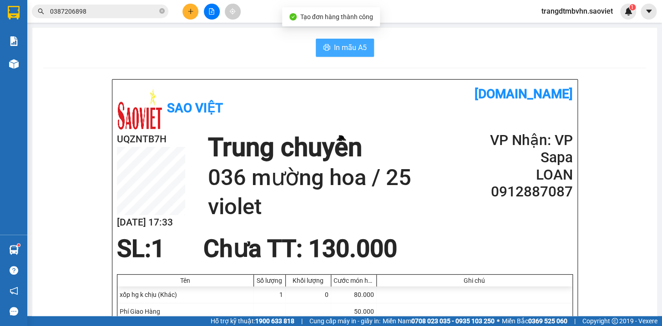
click at [340, 39] on button "In mẫu A5" at bounding box center [345, 48] width 58 height 18
click at [185, 14] on button at bounding box center [191, 12] width 16 height 16
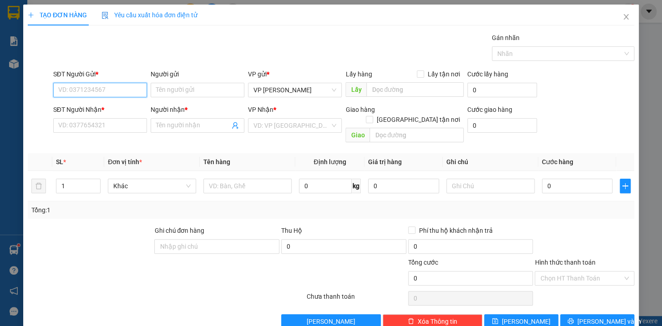
click at [129, 91] on input "SĐT Người Gửi *" at bounding box center [100, 90] width 94 height 15
click at [108, 106] on div "0906885277 - hải" at bounding box center [99, 108] width 82 height 10
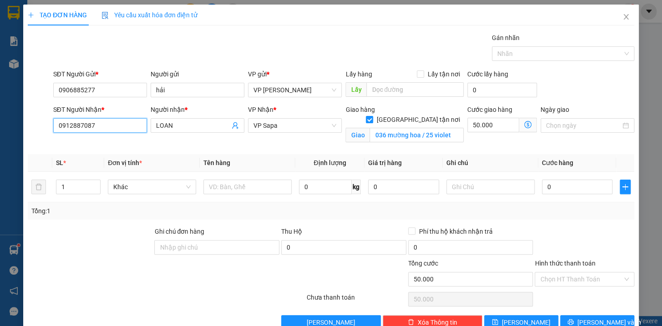
click at [113, 127] on input "0912887087" at bounding box center [100, 125] width 94 height 15
click at [180, 125] on input "LOAN" at bounding box center [193, 126] width 74 height 10
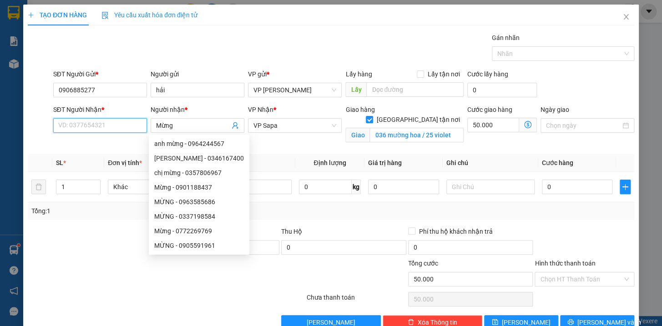
click at [128, 129] on input "SĐT Người Nhận *" at bounding box center [100, 125] width 94 height 15
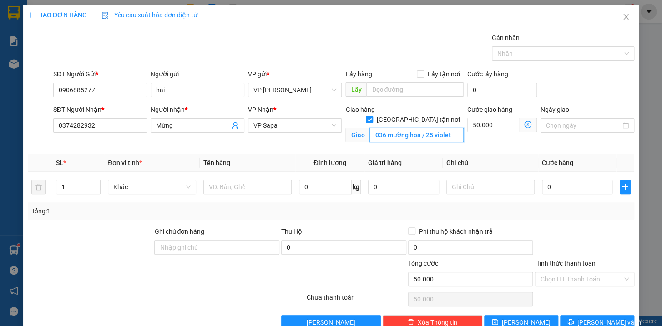
click at [455, 128] on input "036 mường hoa / 25 violet" at bounding box center [417, 135] width 94 height 15
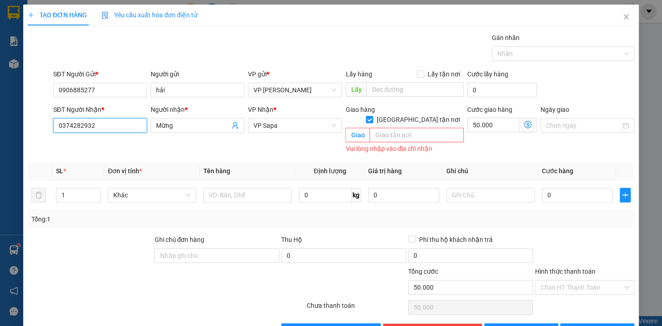
click at [122, 127] on input "0374282932" at bounding box center [100, 125] width 94 height 15
click at [375, 128] on input "text" at bounding box center [417, 135] width 94 height 15
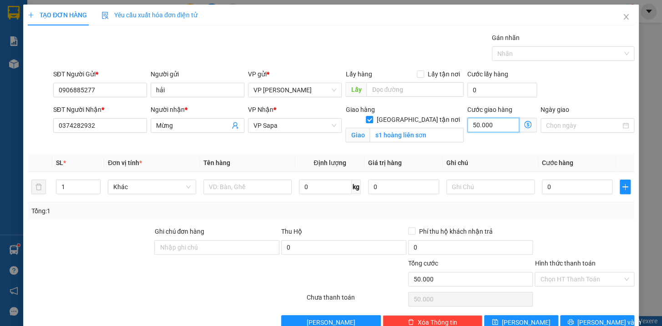
click at [503, 126] on input "50.000" at bounding box center [494, 125] width 52 height 15
click at [67, 185] on input "1" at bounding box center [78, 187] width 44 height 14
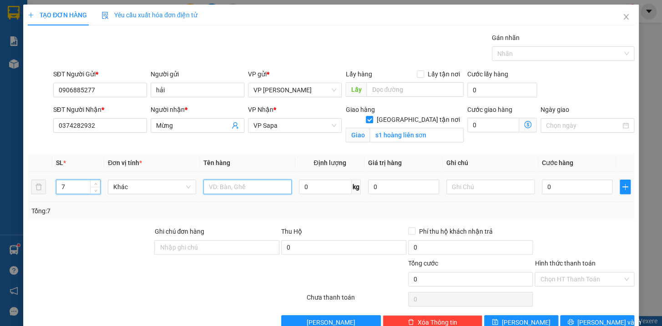
click at [273, 191] on input "text" at bounding box center [248, 187] width 88 height 15
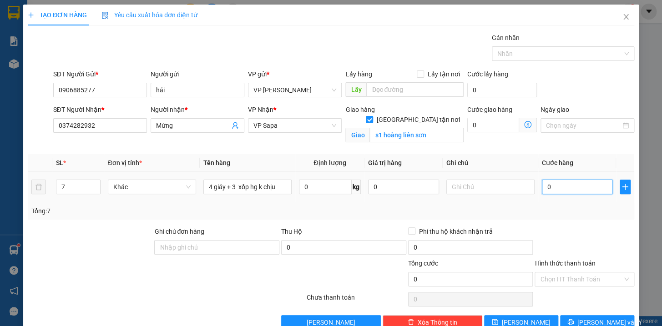
click at [557, 188] on input "0" at bounding box center [577, 187] width 71 height 15
click at [494, 126] on input "0" at bounding box center [494, 125] width 52 height 15
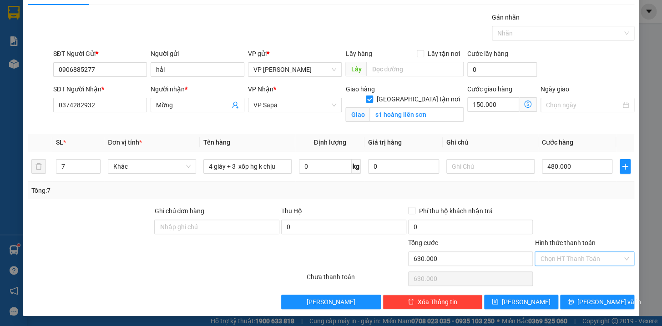
click at [581, 260] on input "Hình thức thanh toán" at bounding box center [581, 259] width 82 height 14
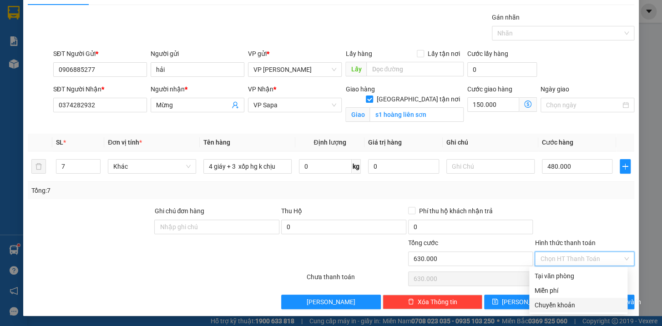
click at [568, 310] on div "Chuyển khoản" at bounding box center [578, 305] width 87 height 10
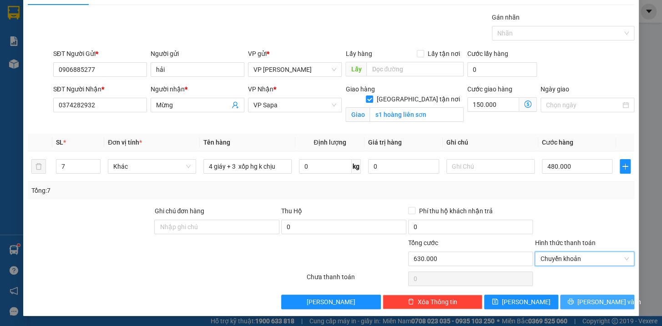
click at [608, 301] on span "[PERSON_NAME] và In" at bounding box center [610, 302] width 64 height 10
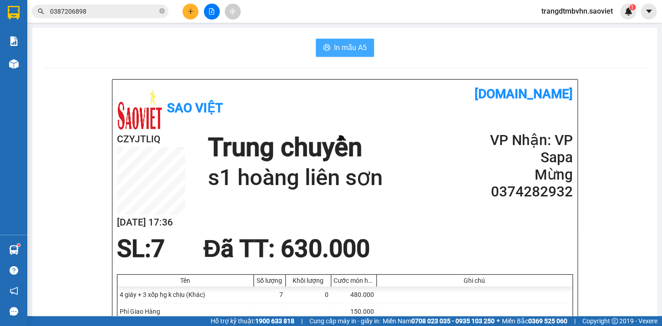
click at [358, 50] on span "In mẫu A5" at bounding box center [350, 47] width 33 height 11
click at [98, 10] on input "0387206898" at bounding box center [103, 11] width 107 height 10
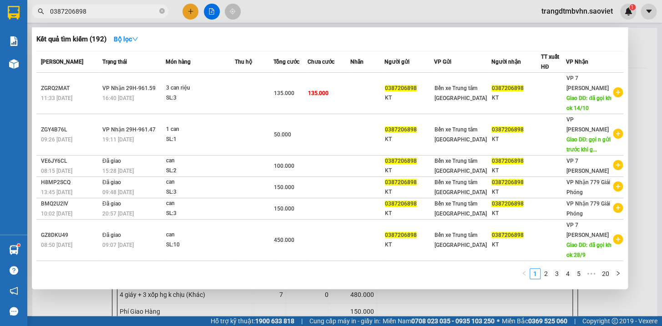
click at [633, 54] on div at bounding box center [331, 163] width 662 height 326
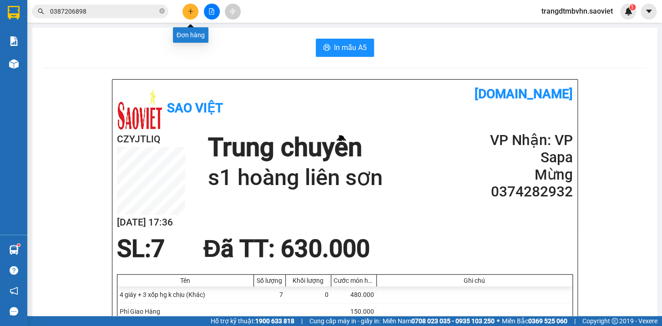
click at [191, 7] on button at bounding box center [191, 12] width 16 height 16
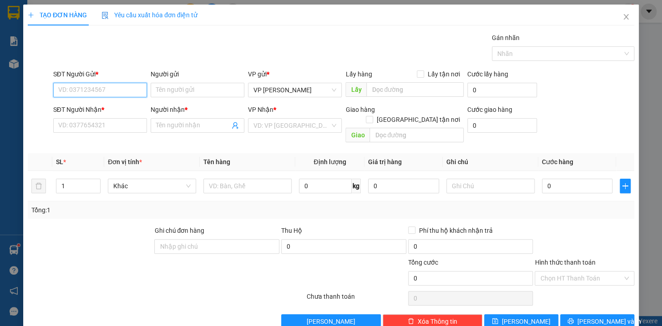
click at [107, 88] on input "SĐT Người Gửi *" at bounding box center [100, 90] width 94 height 15
click at [87, 111] on div "0902023359" at bounding box center [99, 108] width 82 height 10
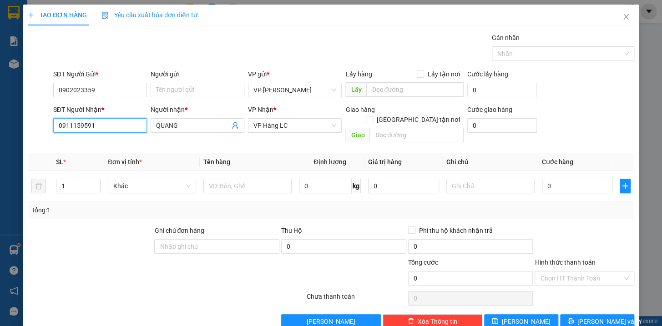
click at [95, 126] on input "0911159591" at bounding box center [100, 125] width 94 height 15
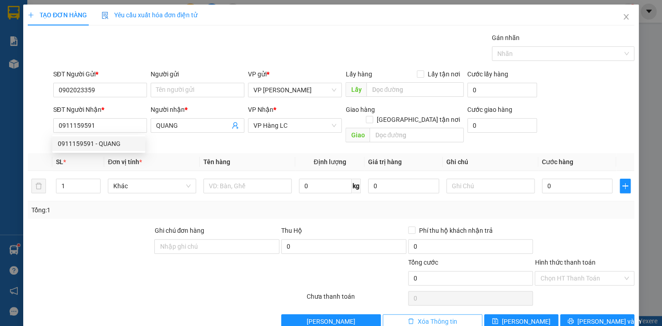
click at [449, 317] on span "Xóa Thông tin" at bounding box center [438, 322] width 40 height 10
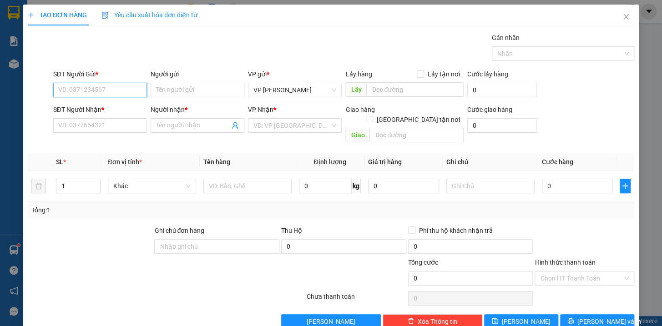
drag, startPoint x: 92, startPoint y: 92, endPoint x: 93, endPoint y: 79, distance: 13.2
click at [93, 92] on input "SĐT Người Gửi *" at bounding box center [100, 90] width 94 height 15
click at [92, 106] on div "0968594593" at bounding box center [99, 108] width 82 height 10
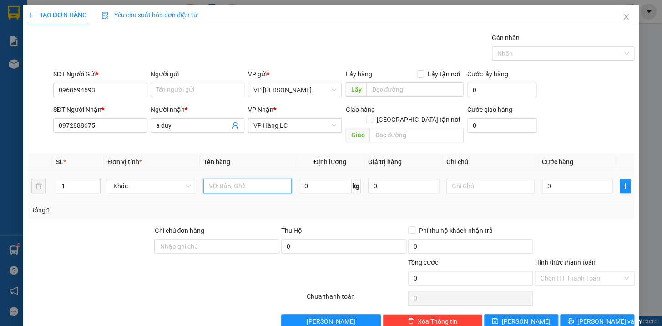
click at [223, 182] on input "text" at bounding box center [248, 186] width 88 height 15
click at [569, 179] on input "0" at bounding box center [577, 186] width 71 height 15
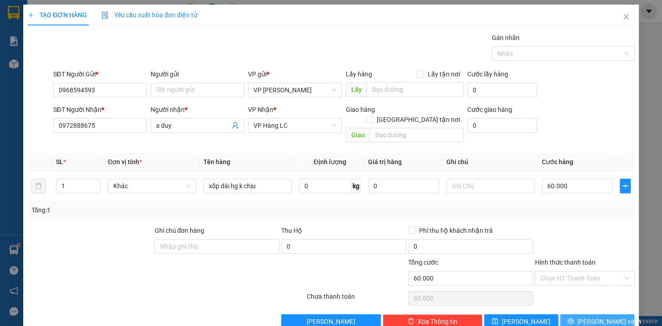
click at [611, 315] on button "[PERSON_NAME] và In" at bounding box center [597, 322] width 74 height 15
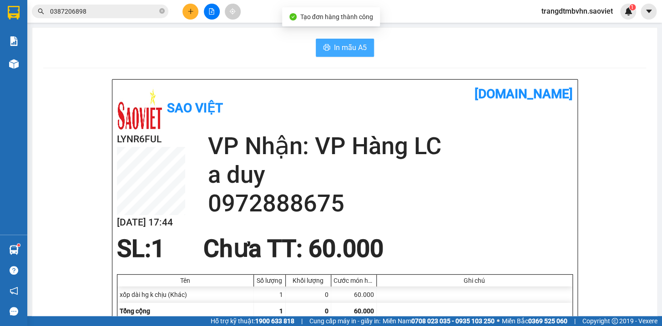
click at [351, 44] on span "In mẫu A5" at bounding box center [350, 47] width 33 height 11
click at [188, 12] on icon "plus" at bounding box center [191, 11] width 6 height 6
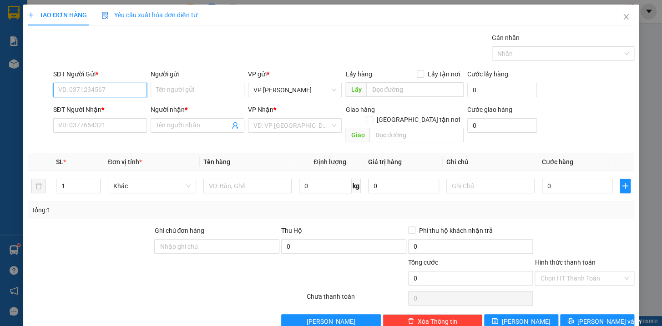
click at [139, 89] on input "SĐT Người Gửi *" at bounding box center [100, 90] width 94 height 15
click at [100, 107] on div "0396666368 - phương" at bounding box center [99, 108] width 82 height 10
click at [64, 179] on input "1" at bounding box center [78, 186] width 44 height 14
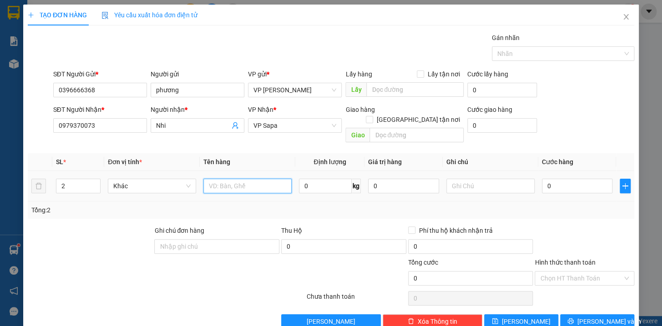
click at [209, 179] on input "text" at bounding box center [248, 186] width 88 height 15
click at [580, 179] on input "0" at bounding box center [577, 186] width 71 height 15
click at [550, 179] on input "0" at bounding box center [577, 186] width 71 height 15
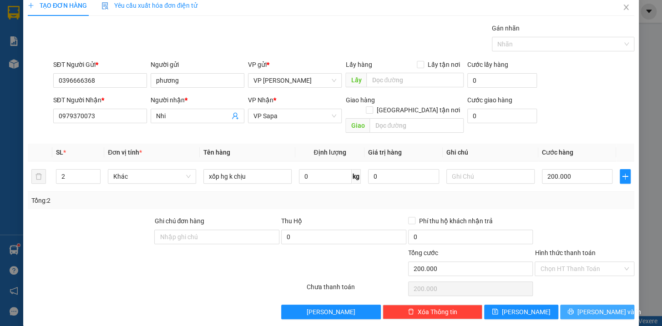
click at [600, 307] on span "[PERSON_NAME] và In" at bounding box center [610, 312] width 64 height 10
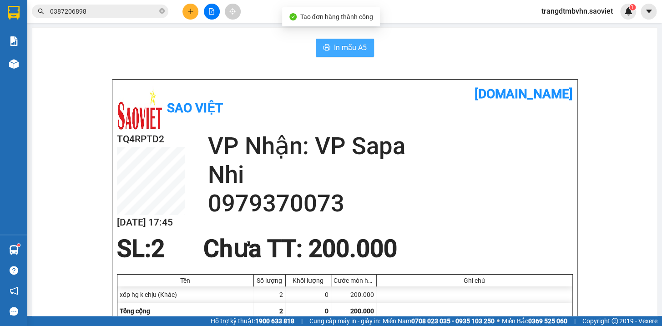
click at [356, 49] on span "In mẫu A5" at bounding box center [350, 47] width 33 height 11
click at [349, 46] on span "In mẫu A5" at bounding box center [350, 47] width 33 height 11
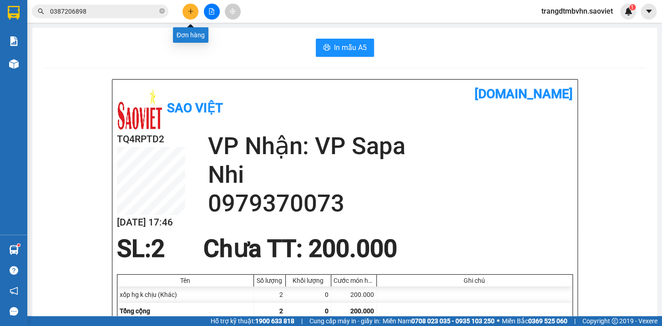
click at [190, 12] on icon "plus" at bounding box center [190, 11] width 0 height 5
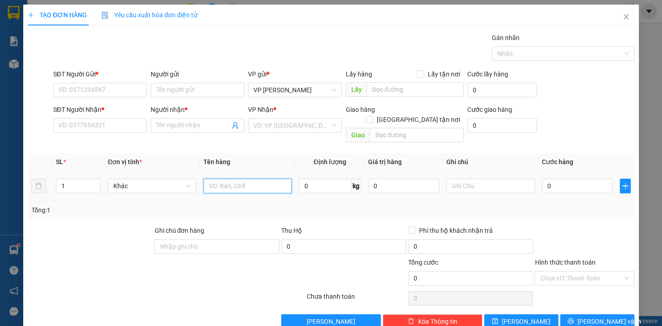
click at [236, 182] on input "text" at bounding box center [248, 186] width 88 height 15
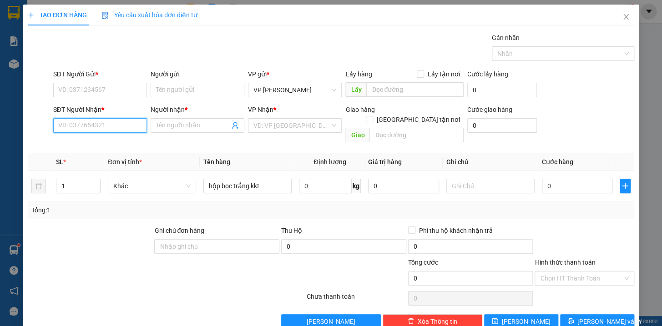
click at [91, 124] on input "SĐT Người Nhận *" at bounding box center [100, 125] width 94 height 15
click at [99, 142] on div "0355205555 - BA" at bounding box center [99, 144] width 82 height 10
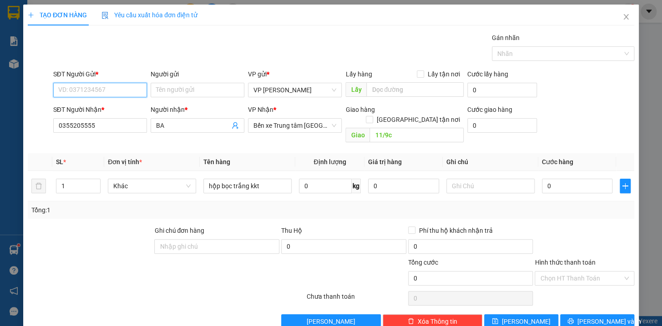
click at [97, 93] on input "SĐT Người Gửi *" at bounding box center [100, 90] width 94 height 15
click at [83, 107] on div "0902023359" at bounding box center [99, 108] width 82 height 10
click at [397, 128] on input "11/9c" at bounding box center [417, 135] width 94 height 15
click at [568, 182] on input "0" at bounding box center [577, 186] width 71 height 15
click at [595, 317] on span "[PERSON_NAME] và In" at bounding box center [610, 322] width 64 height 10
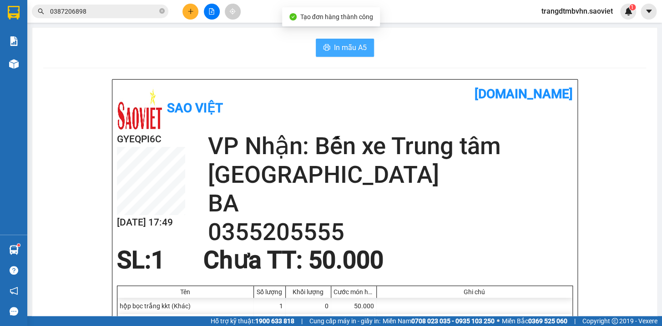
click at [348, 50] on span "In mẫu A5" at bounding box center [350, 47] width 33 height 11
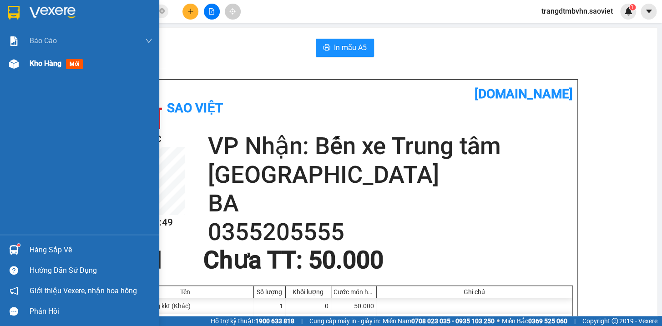
click at [41, 62] on span "Kho hàng" at bounding box center [46, 63] width 32 height 9
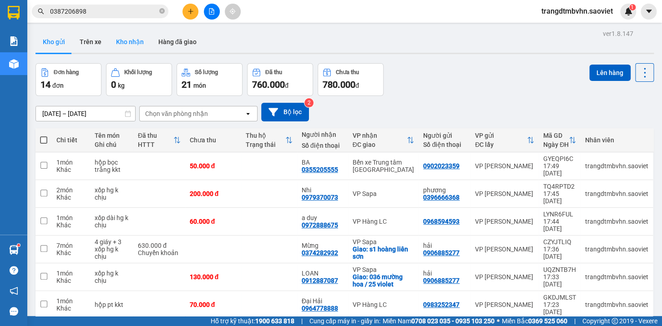
click at [120, 41] on button "Kho nhận" at bounding box center [130, 42] width 42 height 22
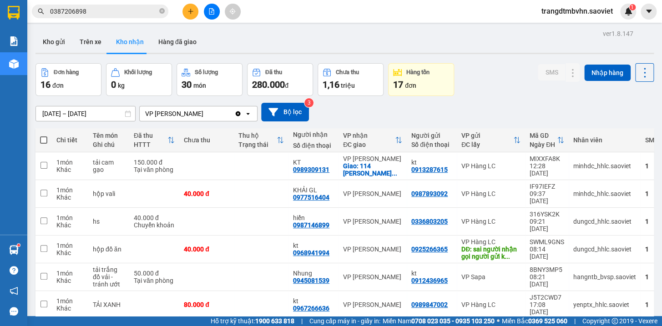
scroll to position [41, 0]
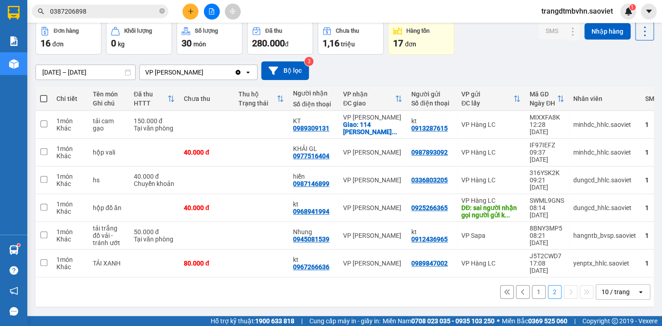
click at [532, 285] on button "1" at bounding box center [539, 292] width 14 height 14
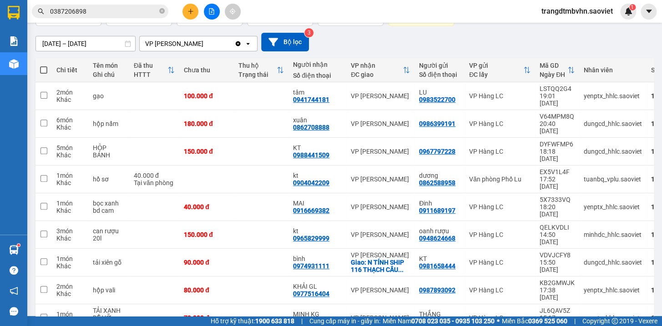
scroll to position [71, 0]
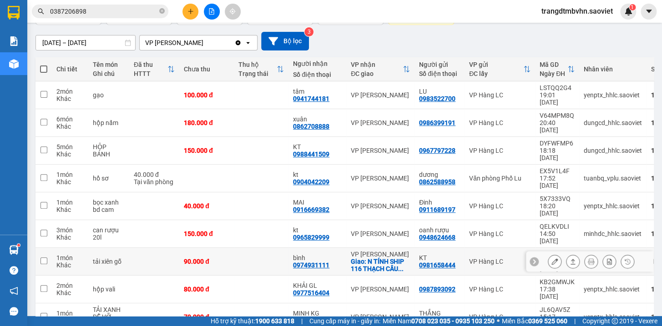
click at [552, 259] on icon at bounding box center [555, 262] width 6 height 6
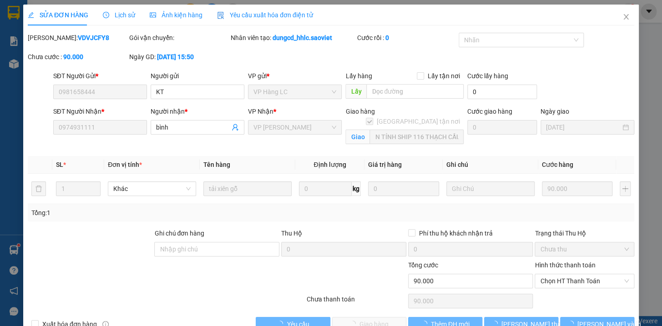
scroll to position [10, 0]
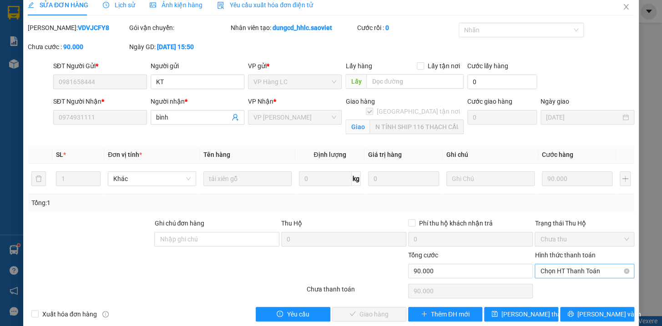
click at [567, 269] on span "Chọn HT Thanh Toán" at bounding box center [584, 272] width 89 height 14
click at [624, 9] on icon "close" at bounding box center [626, 6] width 5 height 5
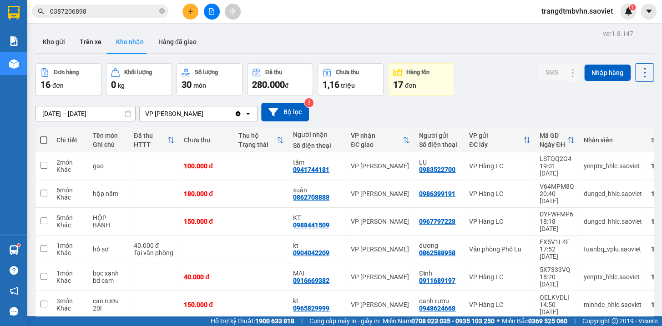
scroll to position [102, 0]
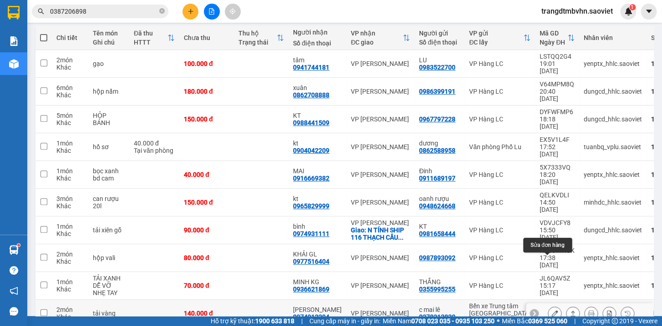
click at [552, 310] on icon at bounding box center [555, 313] width 6 height 6
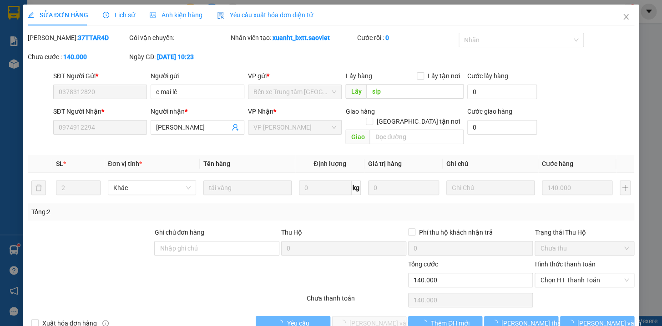
scroll to position [8, 0]
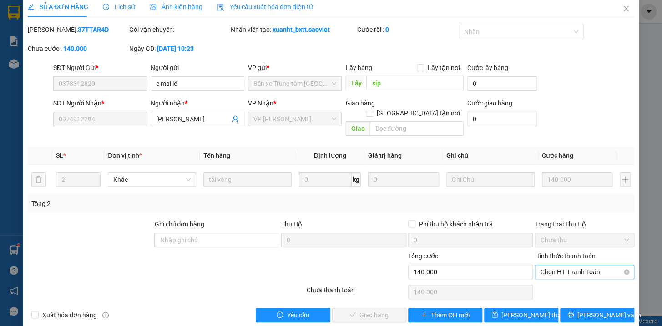
click at [572, 265] on span "Chọn HT Thanh Toán" at bounding box center [584, 272] width 89 height 14
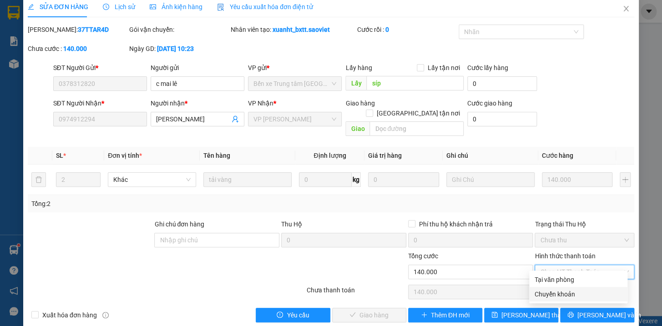
click at [569, 293] on div "Chuyển khoản" at bounding box center [578, 295] width 87 height 10
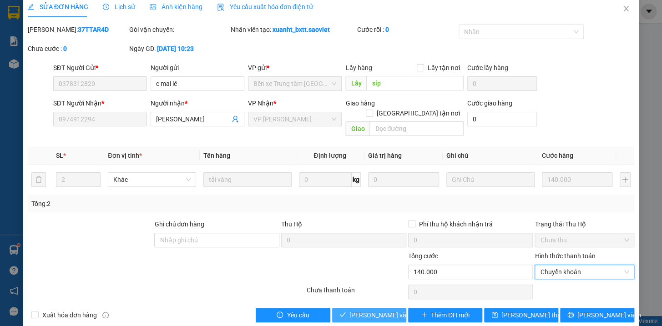
click at [382, 310] on span "[PERSON_NAME] và Giao hàng" at bounding box center [393, 315] width 87 height 10
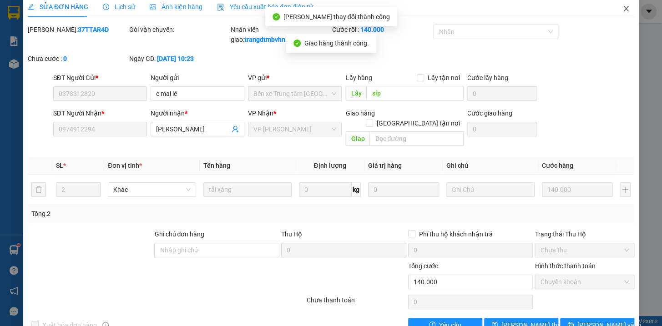
click at [624, 8] on icon "close" at bounding box center [626, 8] width 5 height 5
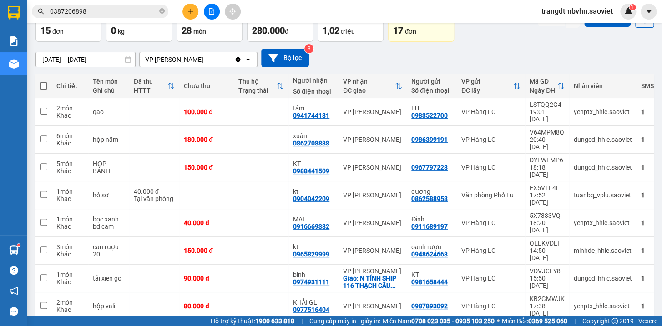
scroll to position [102, 0]
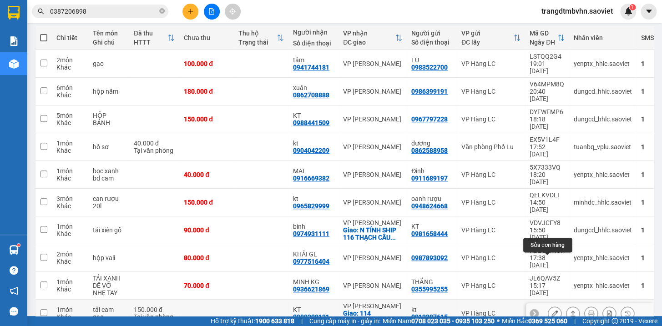
click at [552, 310] on icon at bounding box center [555, 313] width 6 height 6
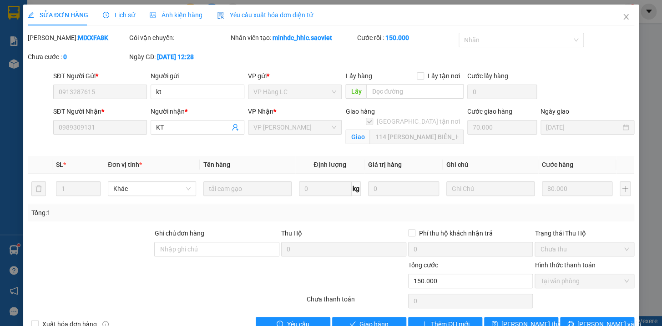
scroll to position [23, 0]
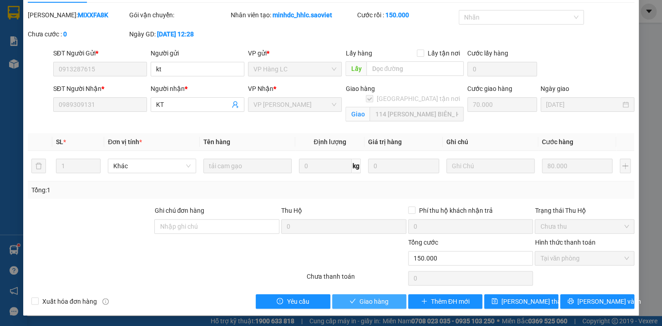
click at [352, 298] on button "Giao hàng" at bounding box center [369, 302] width 74 height 15
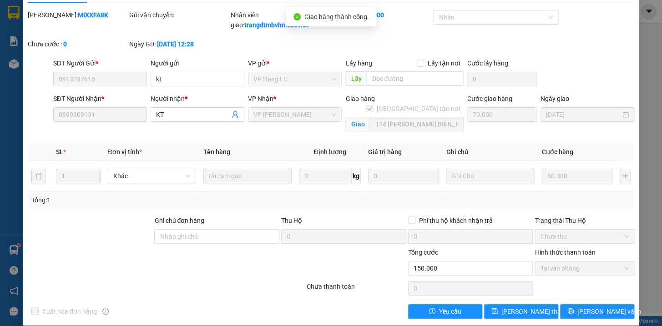
scroll to position [0, 0]
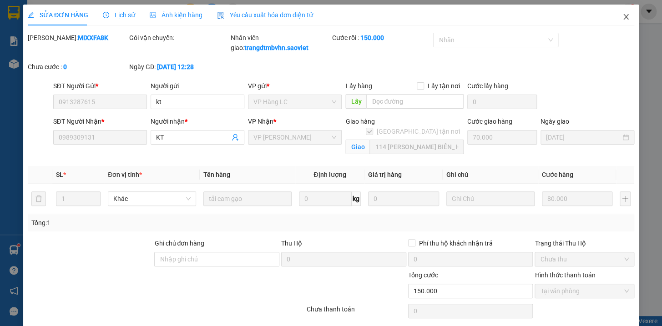
click at [615, 15] on span "Close" at bounding box center [626, 17] width 25 height 25
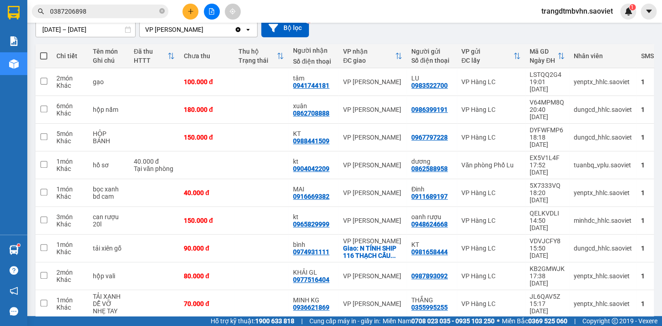
scroll to position [95, 0]
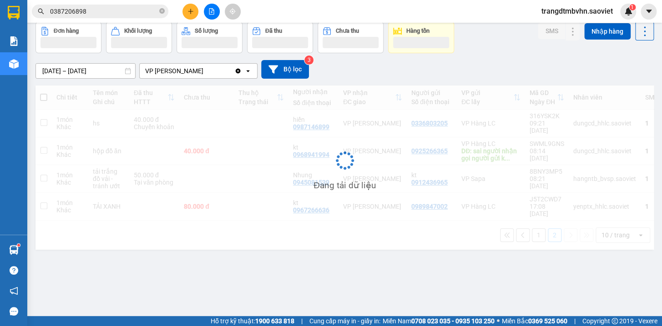
scroll to position [41, 0]
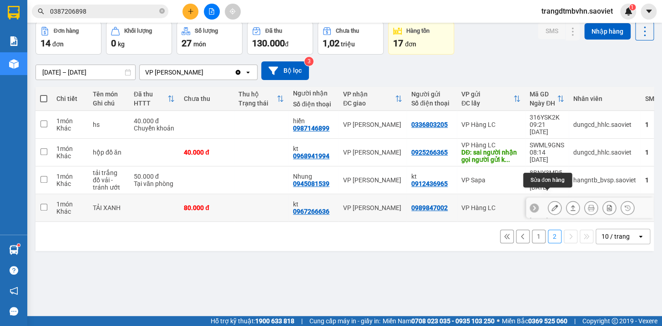
click at [552, 205] on icon at bounding box center [555, 208] width 6 height 6
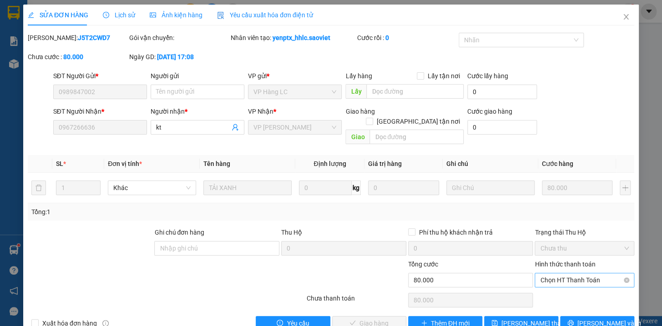
click at [566, 274] on span "Chọn HT Thanh Toán" at bounding box center [584, 281] width 89 height 14
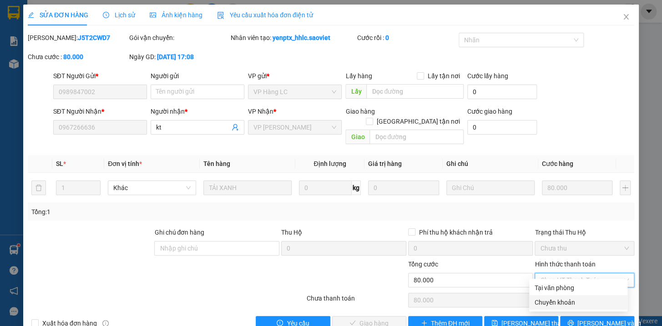
click at [552, 300] on div "Chuyển khoản" at bounding box center [578, 303] width 87 height 10
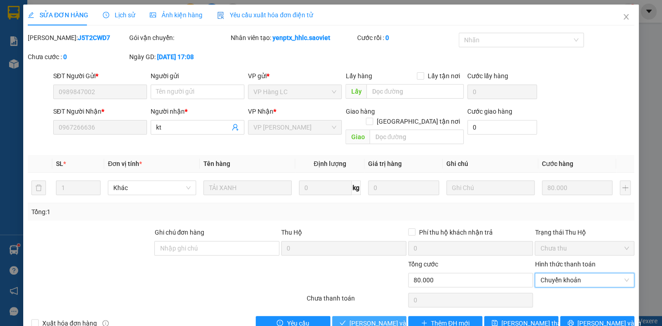
click at [377, 319] on span "[PERSON_NAME] và Giao hàng" at bounding box center [393, 324] width 87 height 10
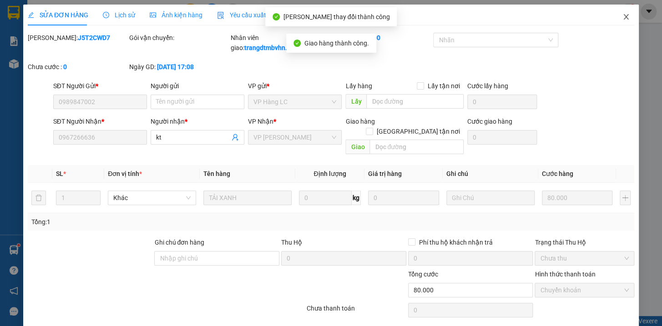
click at [623, 18] on icon "close" at bounding box center [626, 16] width 7 height 7
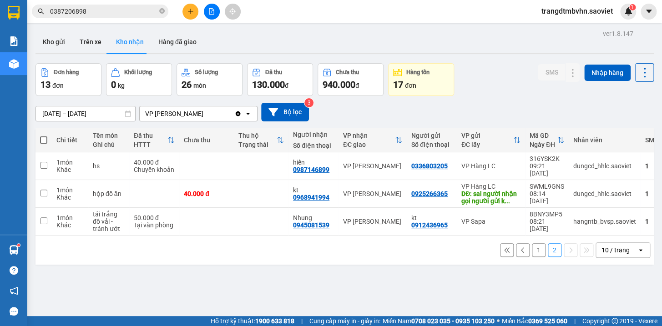
click at [100, 115] on input "[DATE] – [DATE]" at bounding box center [85, 114] width 99 height 15
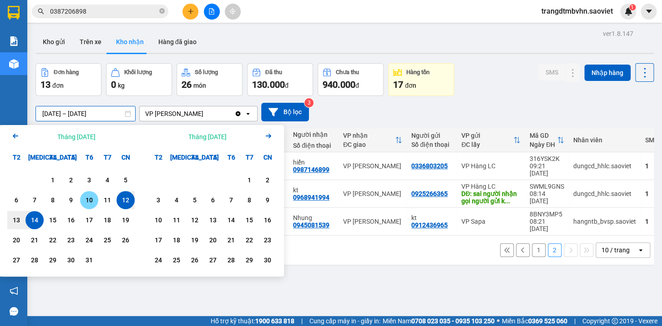
click at [88, 198] on div "10" at bounding box center [89, 200] width 13 height 11
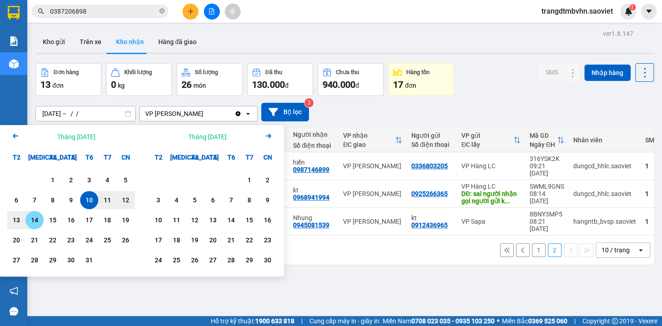
click at [36, 220] on div "14" at bounding box center [34, 220] width 13 height 11
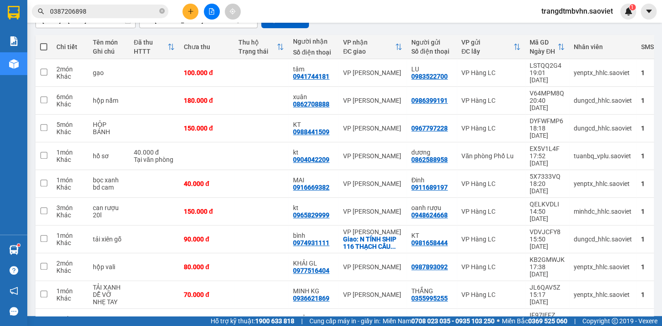
scroll to position [95, 0]
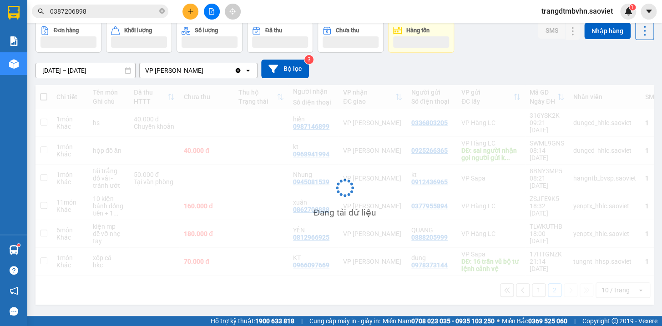
scroll to position [41, 0]
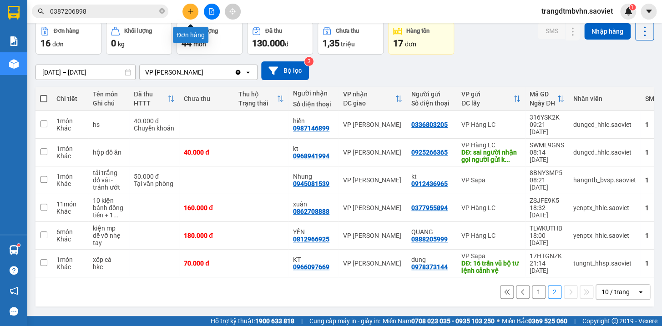
click at [183, 9] on button at bounding box center [191, 12] width 16 height 16
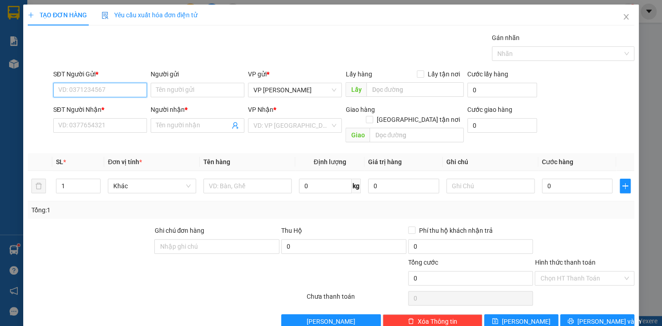
click at [111, 94] on input "SĐT Người Gửi *" at bounding box center [100, 90] width 94 height 15
click at [102, 108] on div "0833377576 - trang" at bounding box center [99, 108] width 82 height 10
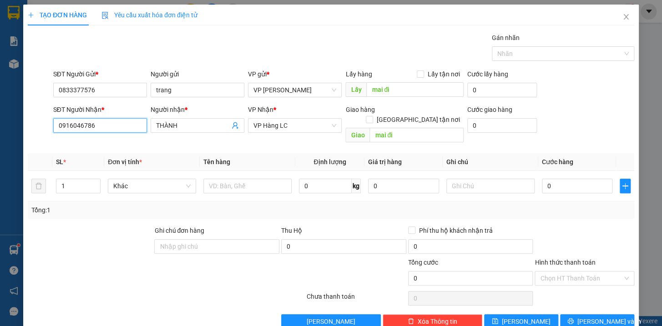
click at [117, 120] on input "0916046786" at bounding box center [100, 125] width 94 height 15
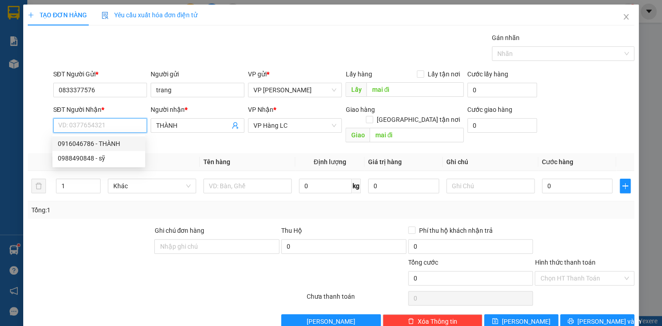
click at [88, 144] on div "0916046786 - THÀNH" at bounding box center [99, 144] width 82 height 10
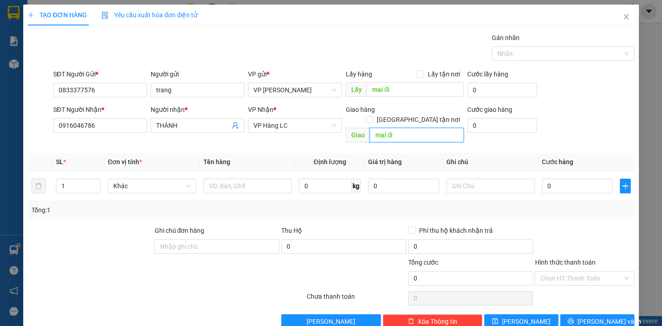
click at [396, 128] on input "mai đi" at bounding box center [417, 135] width 94 height 15
click at [393, 87] on input "mai đi" at bounding box center [414, 89] width 97 height 15
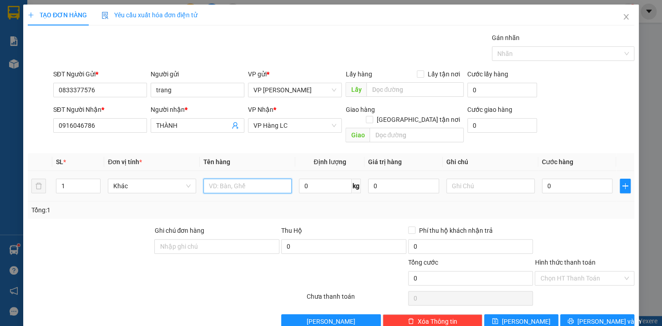
click at [265, 181] on input "text" at bounding box center [248, 186] width 88 height 15
click at [565, 179] on input "0" at bounding box center [577, 186] width 71 height 15
click at [569, 272] on input "Hình thức thanh toán" at bounding box center [581, 279] width 82 height 14
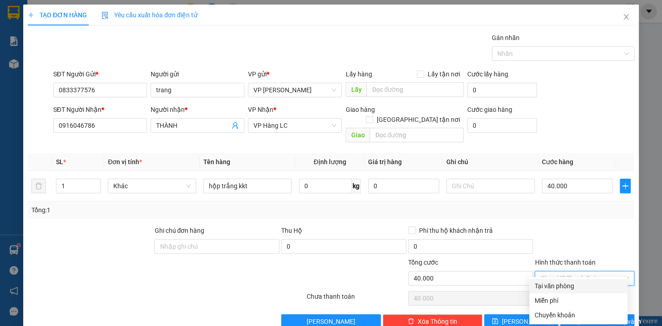
click at [568, 285] on div "Tại văn phòng" at bounding box center [578, 286] width 87 height 10
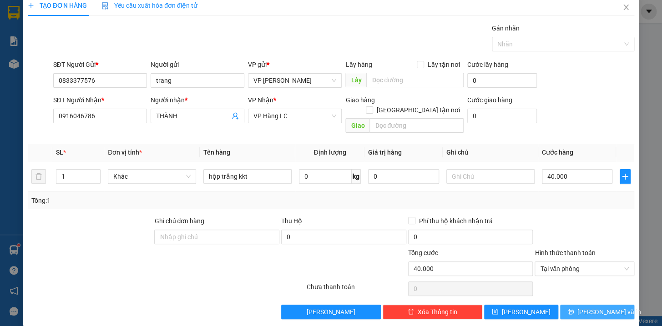
click at [616, 305] on button "[PERSON_NAME] và In" at bounding box center [597, 312] width 74 height 15
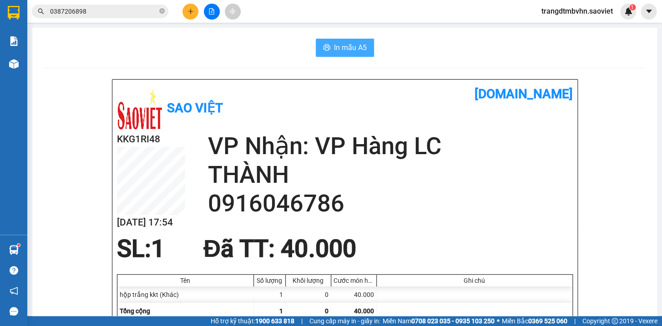
click at [347, 47] on span "In mẫu A5" at bounding box center [350, 47] width 33 height 11
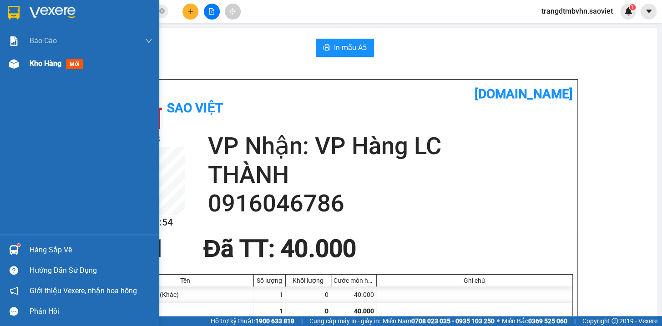
click at [46, 65] on span "Kho hàng" at bounding box center [46, 63] width 32 height 9
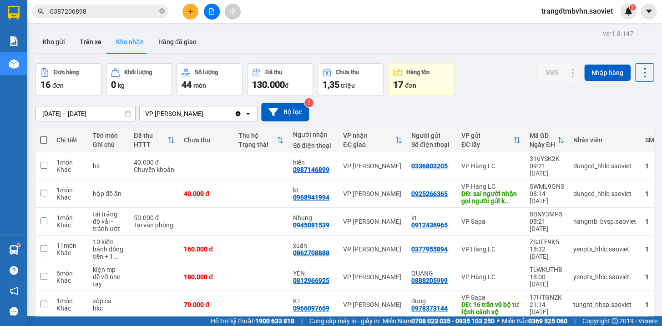
scroll to position [41, 0]
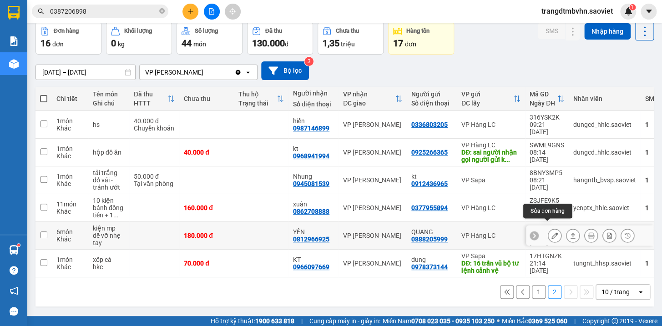
click at [552, 233] on icon at bounding box center [555, 236] width 6 height 6
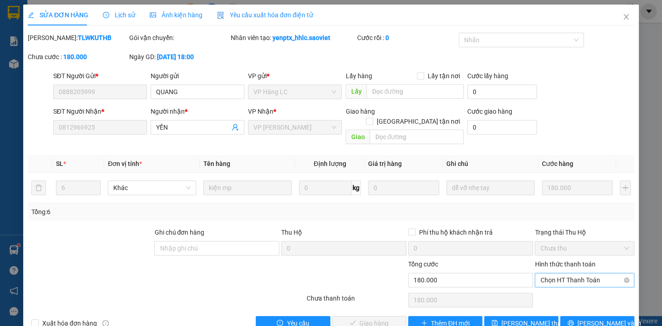
click at [577, 274] on span "Chọn HT Thanh Toán" at bounding box center [584, 281] width 89 height 14
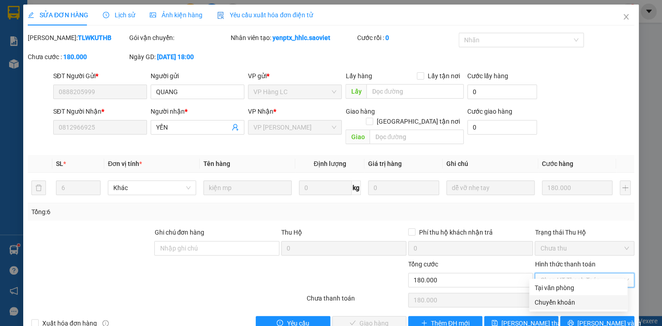
click at [567, 302] on div "Chuyển khoản" at bounding box center [578, 303] width 87 height 10
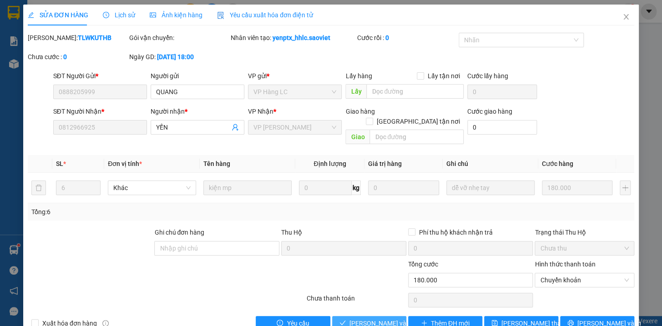
click at [400, 316] on button "[PERSON_NAME] và Giao hàng" at bounding box center [369, 323] width 74 height 15
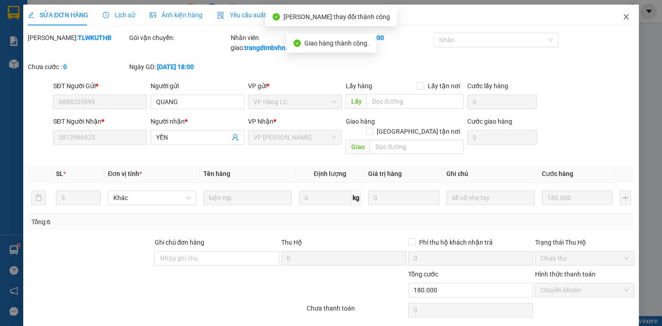
click at [623, 14] on icon "close" at bounding box center [626, 16] width 7 height 7
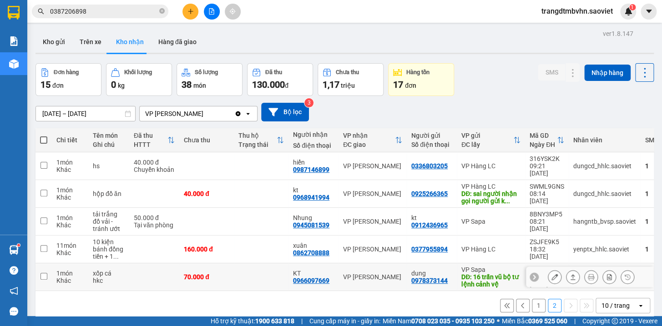
click at [552, 274] on icon at bounding box center [555, 277] width 6 height 6
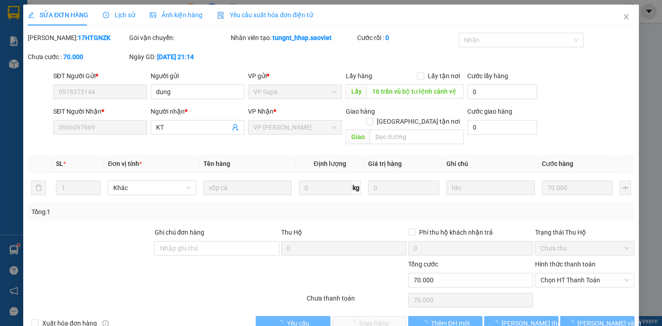
scroll to position [10, 0]
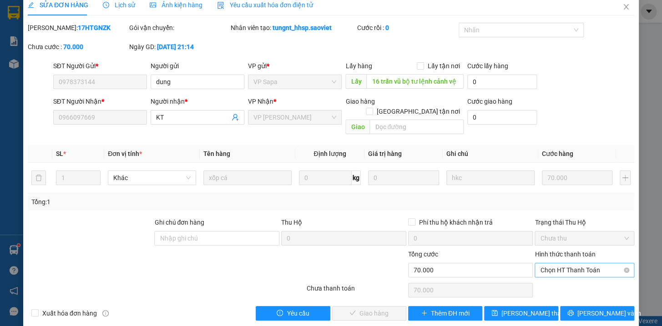
click at [564, 264] on span "Chọn HT Thanh Toán" at bounding box center [584, 271] width 89 height 14
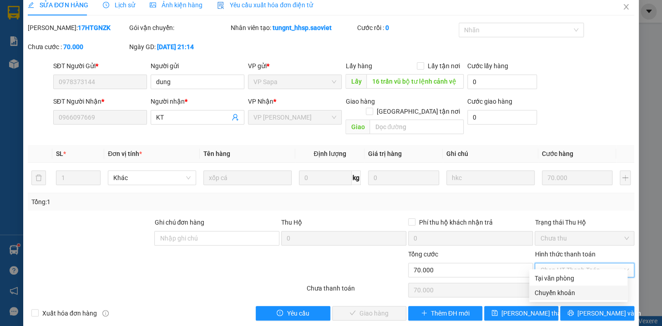
click at [562, 291] on div "Chuyển khoản" at bounding box center [578, 293] width 87 height 10
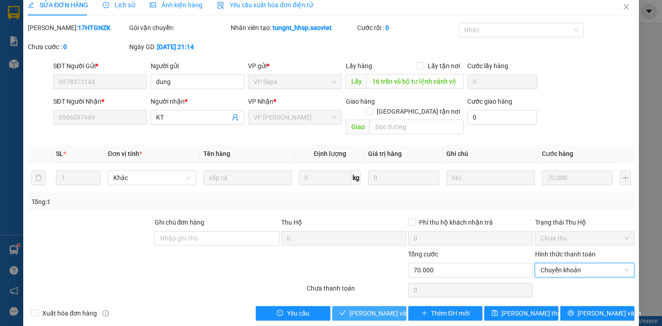
click at [387, 309] on span "[PERSON_NAME] và Giao hàng" at bounding box center [393, 314] width 87 height 10
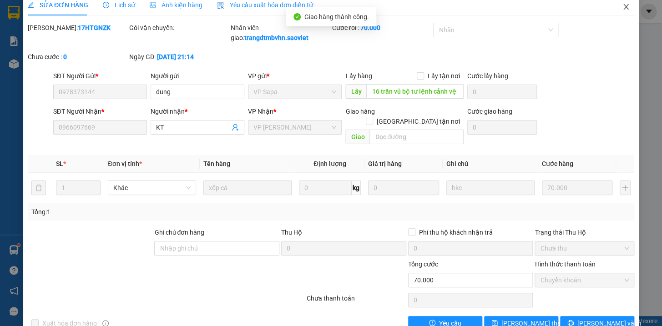
click at [624, 7] on icon "close" at bounding box center [626, 6] width 5 height 5
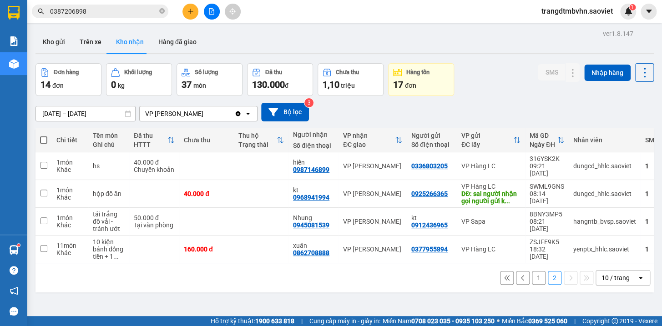
click at [532, 274] on button "1" at bounding box center [539, 278] width 14 height 14
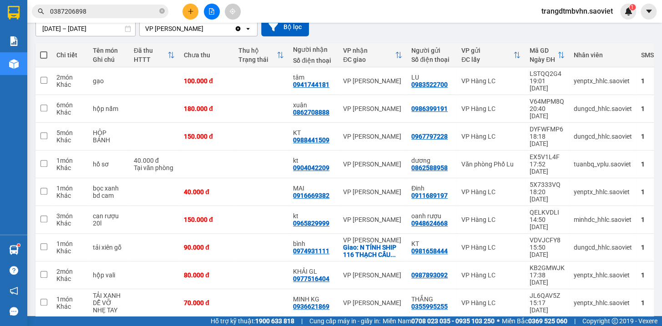
scroll to position [95, 0]
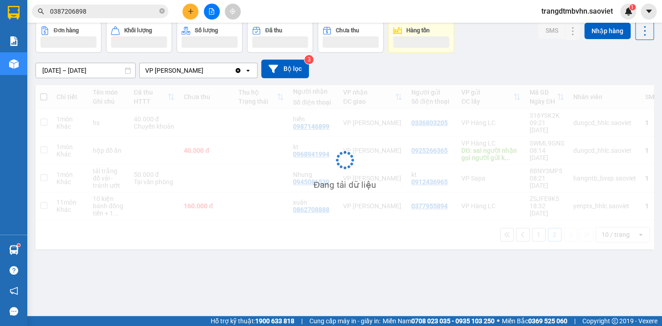
scroll to position [41, 0]
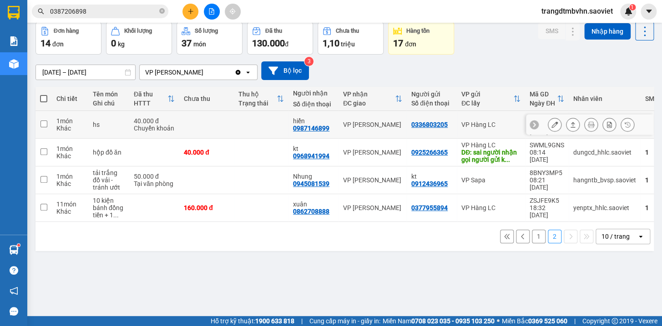
click at [552, 123] on icon at bounding box center [555, 125] width 6 height 6
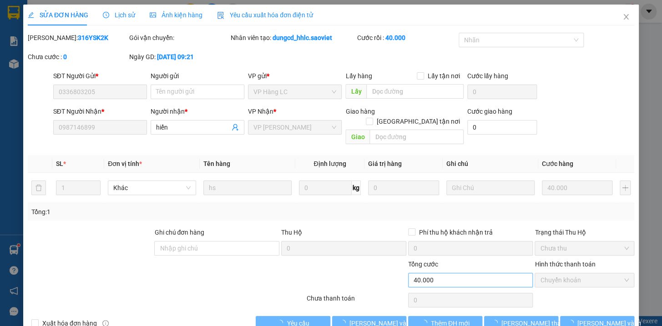
scroll to position [12, 0]
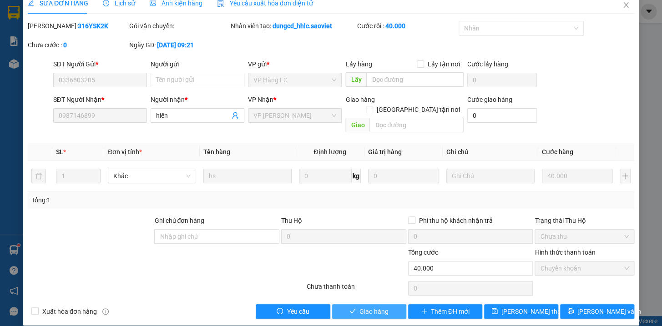
click at [384, 307] on span "Giao hàng" at bounding box center [374, 312] width 29 height 10
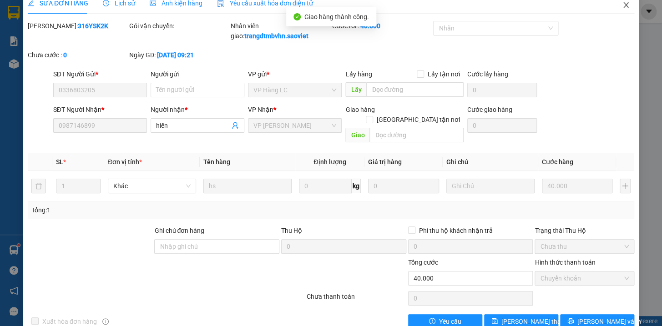
click at [624, 5] on icon "close" at bounding box center [626, 4] width 5 height 5
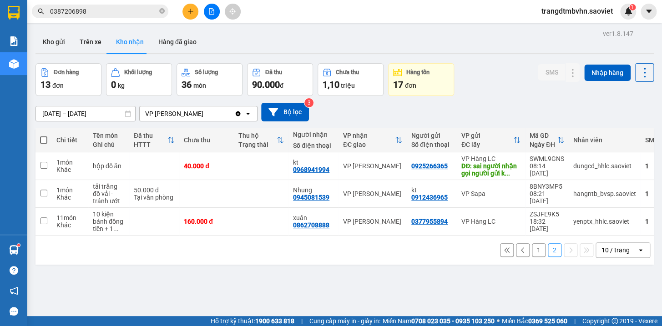
click at [532, 254] on button "1" at bounding box center [539, 251] width 14 height 14
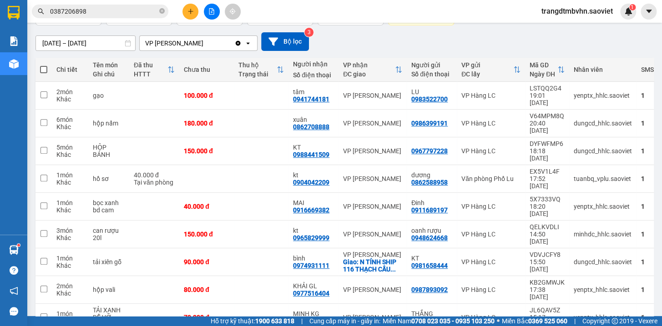
scroll to position [80, 0]
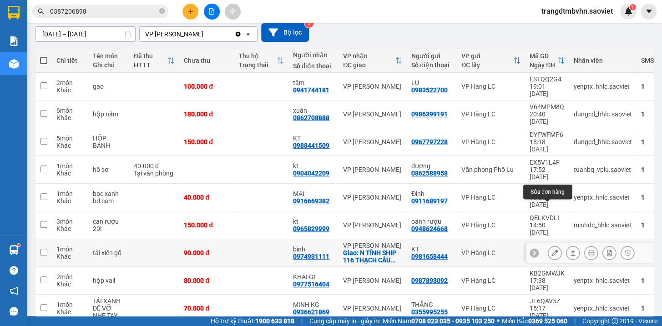
click at [552, 250] on icon at bounding box center [555, 253] width 6 height 6
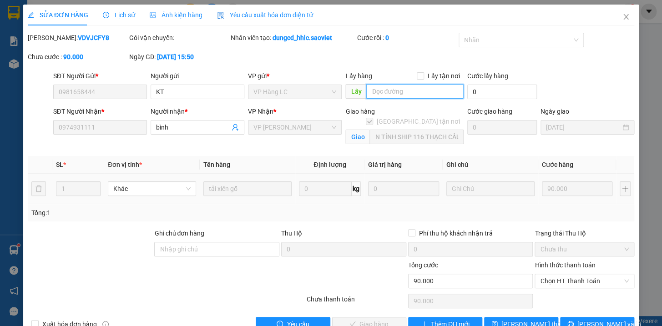
drag, startPoint x: 407, startPoint y: 92, endPoint x: 414, endPoint y: 94, distance: 7.4
click at [408, 94] on input "text" at bounding box center [414, 91] width 97 height 15
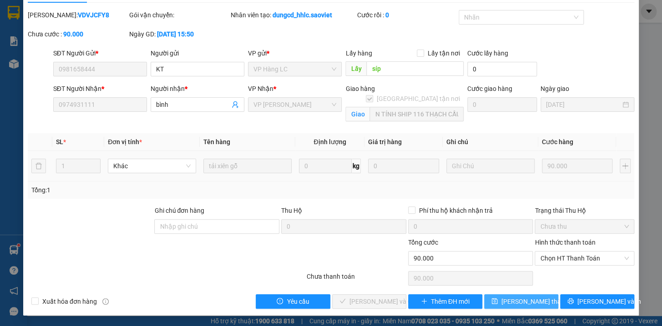
click at [509, 302] on span "[PERSON_NAME] thay đổi" at bounding box center [538, 302] width 73 height 10
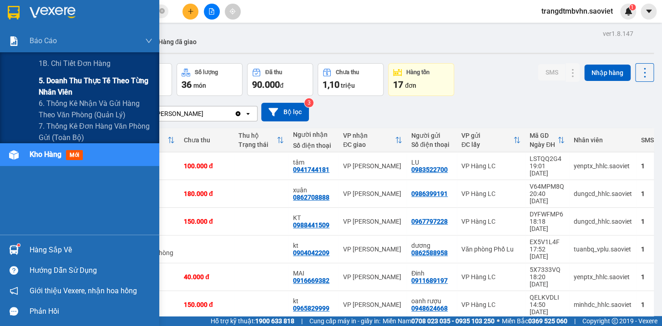
click at [128, 79] on span "5. Doanh thu thực tế theo từng nhân viên" at bounding box center [96, 86] width 114 height 23
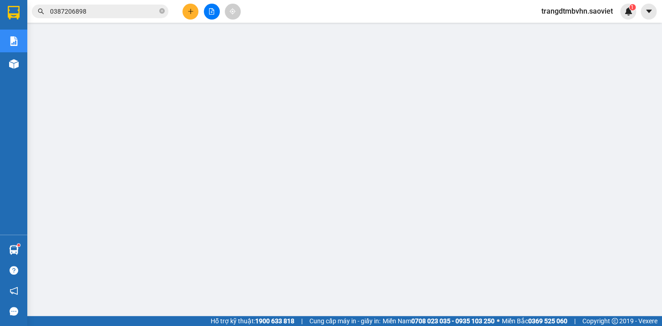
click at [187, 15] on button at bounding box center [191, 12] width 16 height 16
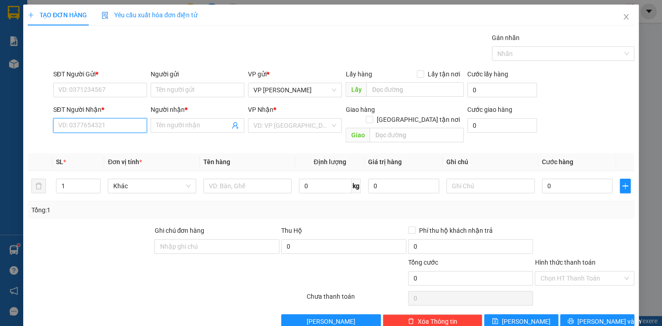
click at [97, 127] on input "SĐT Người Nhận *" at bounding box center [100, 125] width 94 height 15
click at [93, 143] on div "0986363678 - Tiến" at bounding box center [99, 144] width 82 height 10
click at [110, 84] on input "SĐT Người Gửi *" at bounding box center [100, 90] width 94 height 15
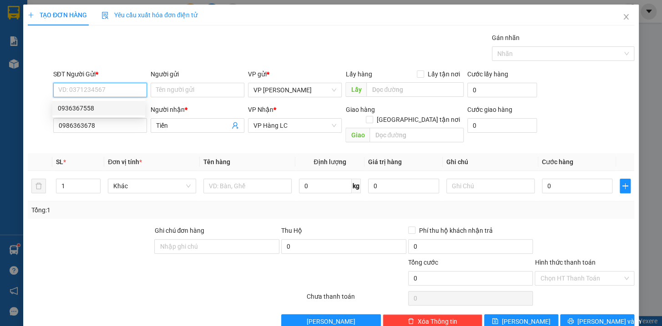
click at [90, 105] on div "0936367558" at bounding box center [99, 108] width 82 height 10
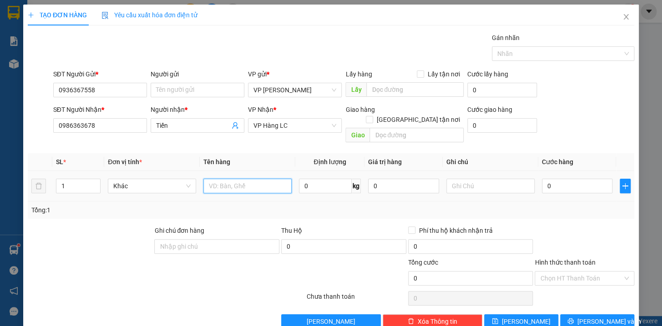
click at [266, 179] on input "text" at bounding box center [248, 186] width 88 height 15
click at [565, 179] on input "0" at bounding box center [577, 186] width 71 height 15
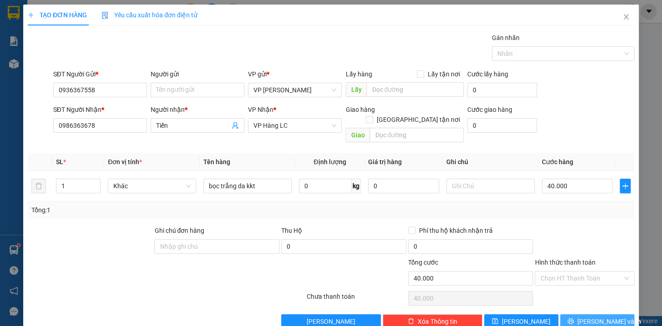
click at [595, 317] on span "[PERSON_NAME] và In" at bounding box center [610, 322] width 64 height 10
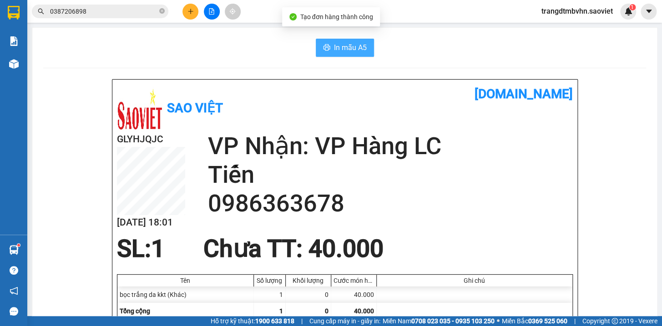
click at [349, 43] on span "In mẫu A5" at bounding box center [350, 47] width 33 height 11
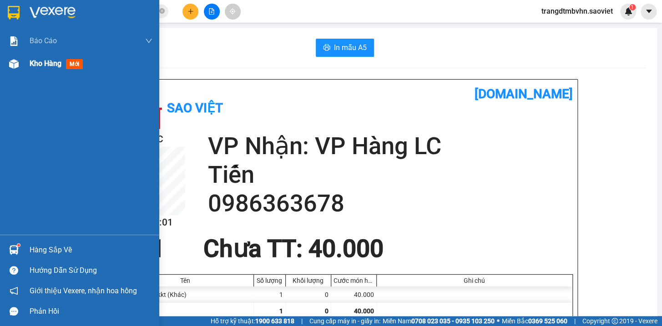
click at [43, 63] on span "Kho hàng" at bounding box center [46, 63] width 32 height 9
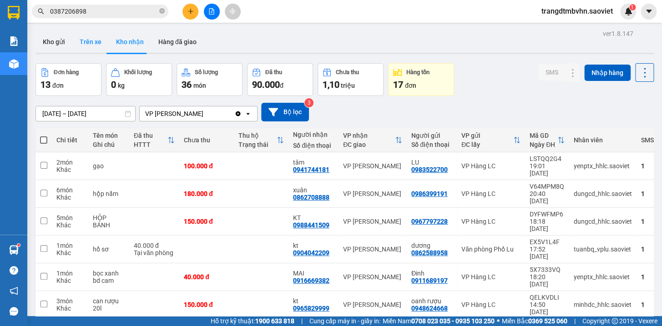
click at [87, 41] on button "Trên xe" at bounding box center [90, 42] width 36 height 22
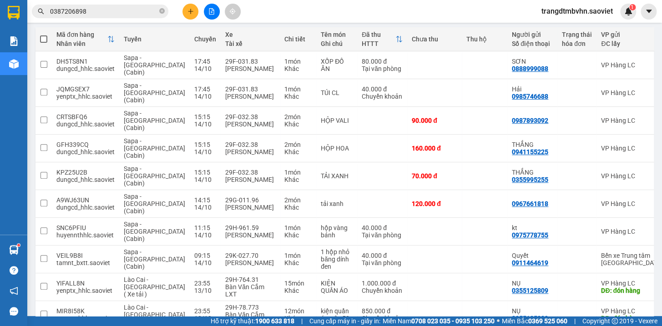
scroll to position [110, 0]
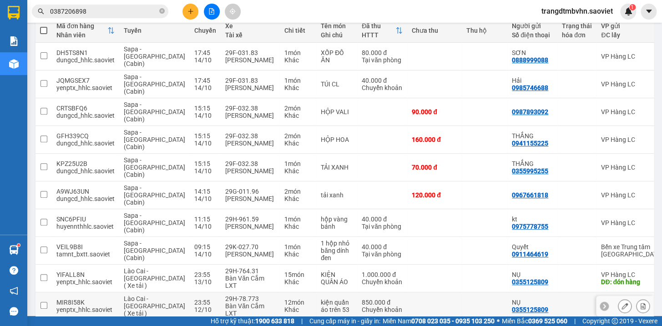
drag, startPoint x: 442, startPoint y: 261, endPoint x: 442, endPoint y: 243, distance: 18.2
click at [462, 293] on td at bounding box center [485, 307] width 46 height 28
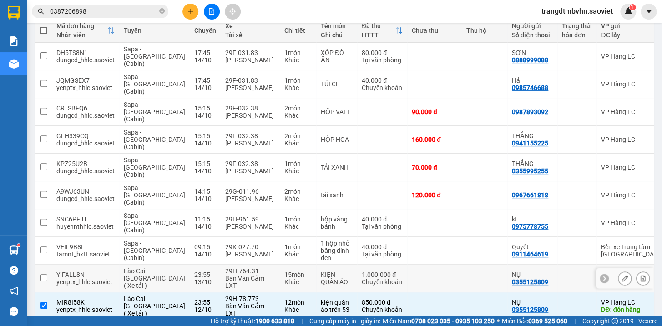
click at [462, 265] on td at bounding box center [485, 279] width 46 height 28
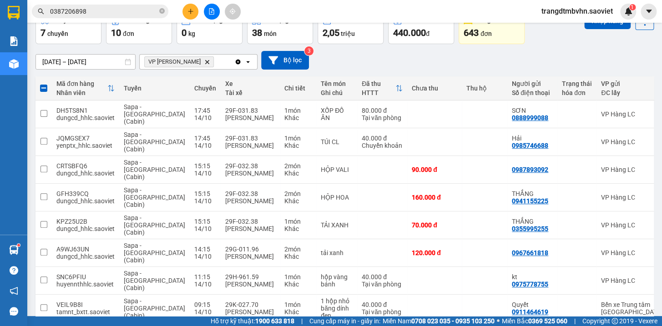
scroll to position [38, 0]
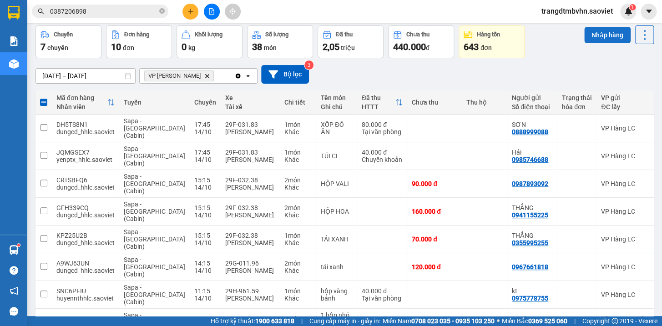
click at [600, 32] on button "Nhập hàng" at bounding box center [608, 35] width 46 height 16
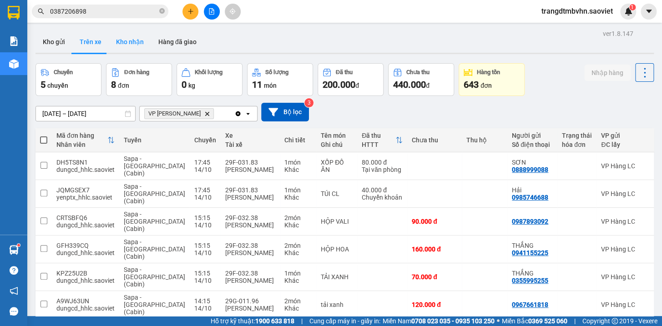
click at [133, 41] on button "Kho nhận" at bounding box center [130, 42] width 42 height 22
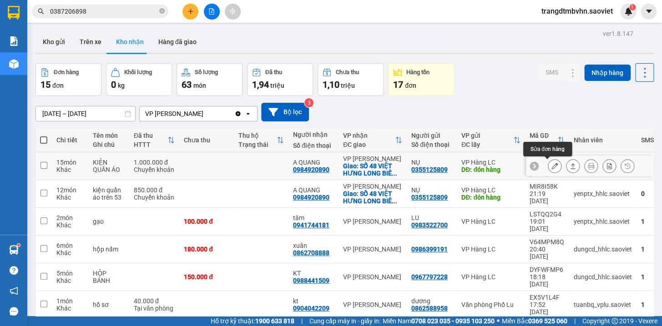
click at [552, 168] on icon at bounding box center [555, 166] width 6 height 6
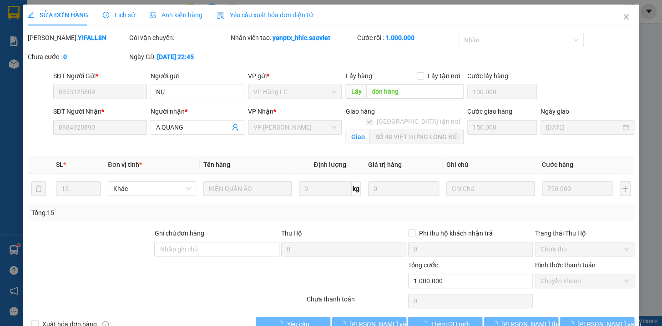
scroll to position [7, 0]
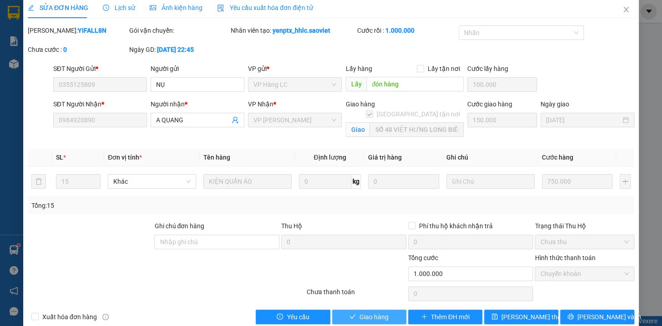
click at [371, 315] on span "Giao hàng" at bounding box center [374, 317] width 29 height 10
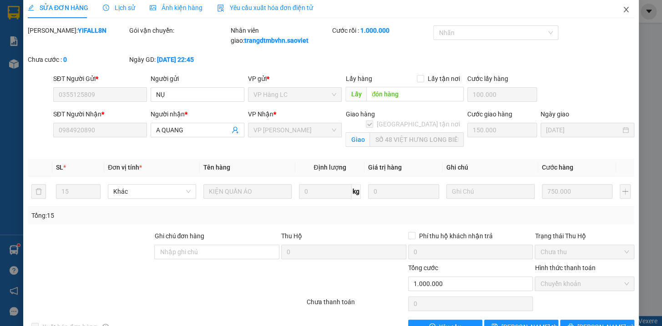
click at [624, 9] on icon "close" at bounding box center [626, 9] width 5 height 5
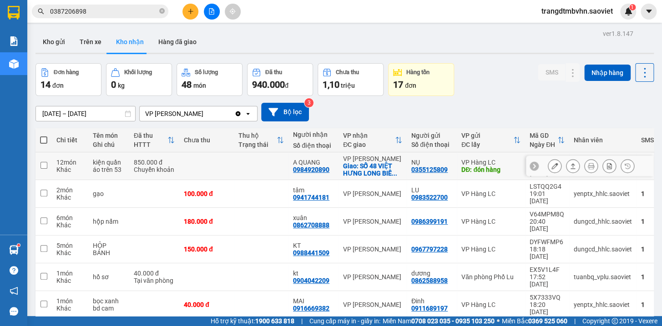
click at [271, 161] on td at bounding box center [261, 167] width 55 height 28
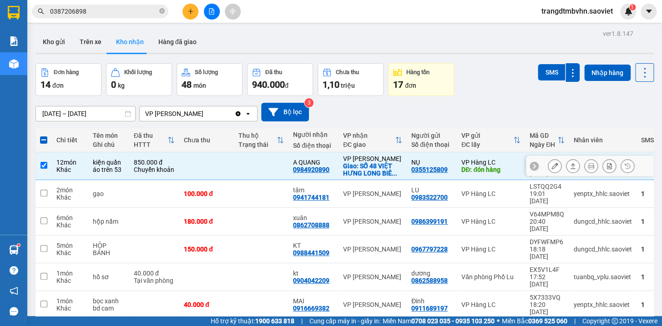
click at [271, 161] on td at bounding box center [261, 167] width 55 height 28
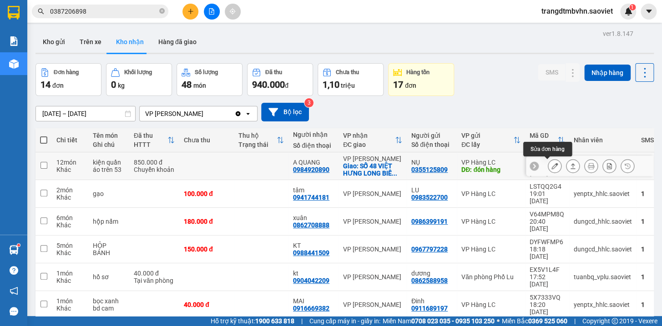
click at [552, 168] on icon at bounding box center [555, 166] width 6 height 6
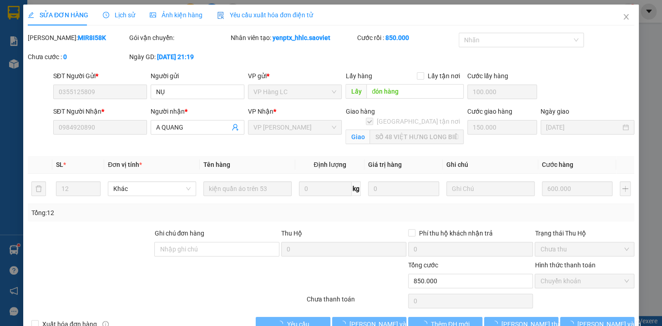
scroll to position [9, 0]
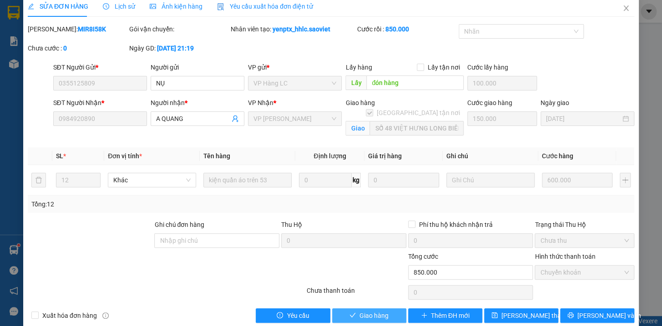
click at [364, 315] on span "Giao hàng" at bounding box center [374, 316] width 29 height 10
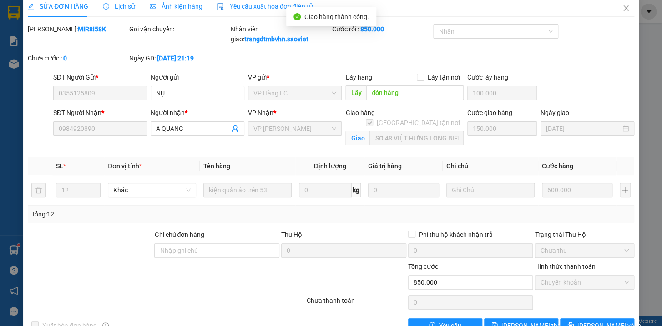
scroll to position [0, 0]
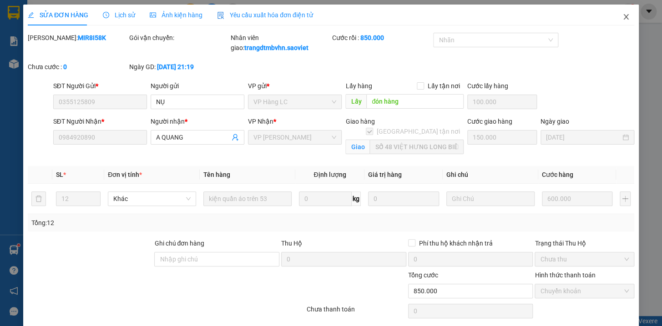
click at [624, 17] on icon "close" at bounding box center [626, 16] width 5 height 5
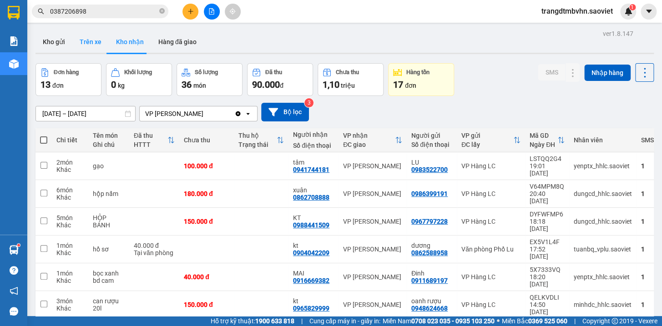
click at [93, 43] on button "Trên xe" at bounding box center [90, 42] width 36 height 22
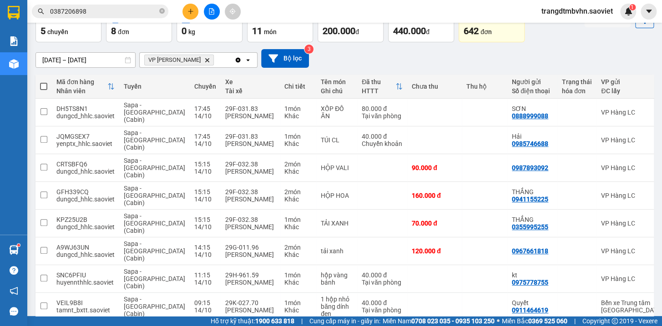
scroll to position [55, 0]
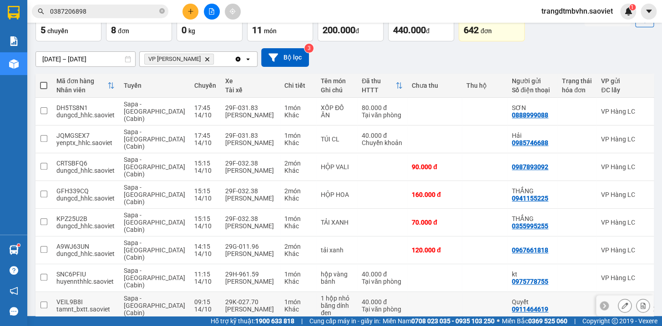
click at [462, 292] on td at bounding box center [485, 306] width 46 height 28
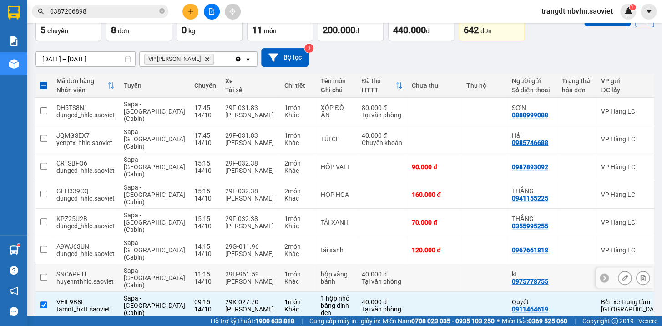
click at [462, 265] on td at bounding box center [485, 279] width 46 height 28
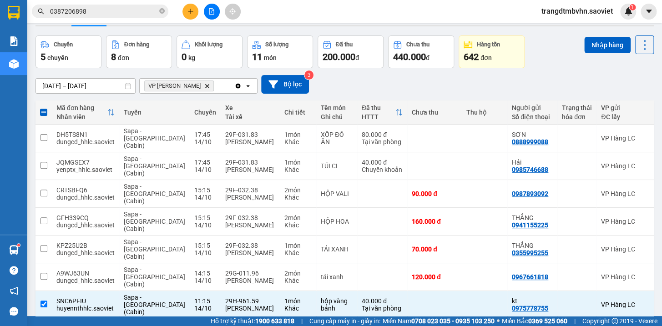
scroll to position [0, 0]
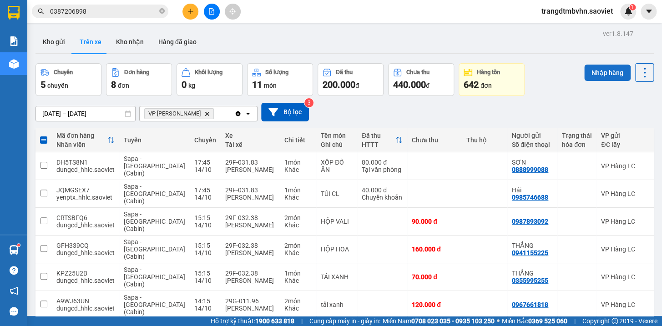
click at [608, 70] on button "Nhập hàng" at bounding box center [608, 73] width 46 height 16
click at [137, 40] on button "Kho nhận" at bounding box center [130, 42] width 42 height 22
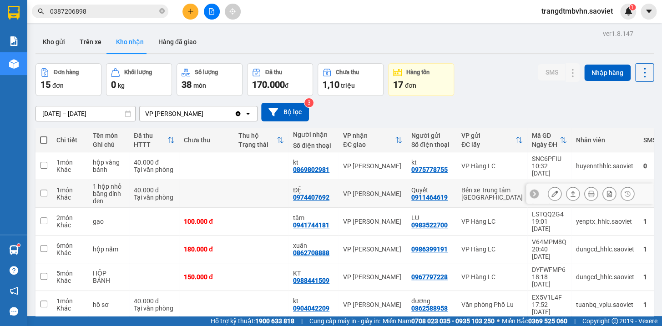
click at [206, 186] on td at bounding box center [206, 194] width 55 height 28
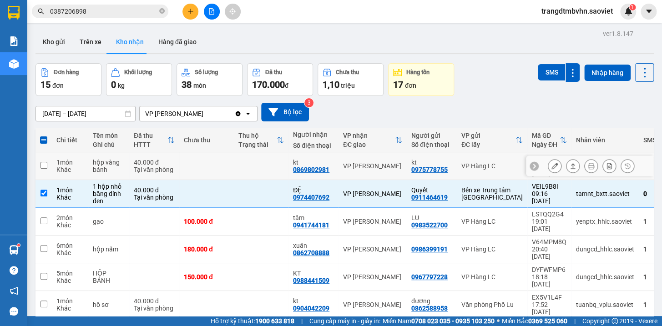
click at [214, 165] on td at bounding box center [206, 167] width 55 height 28
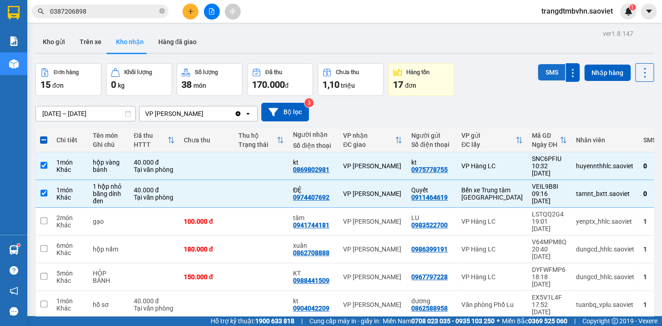
click at [546, 73] on button "SMS" at bounding box center [551, 72] width 27 height 16
click at [42, 140] on span at bounding box center [43, 140] width 7 height 7
click at [44, 136] on input "checkbox" at bounding box center [44, 136] width 0 height 0
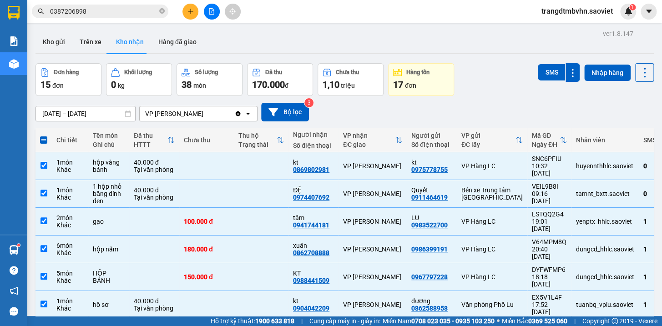
click at [42, 140] on span at bounding box center [43, 140] width 7 height 7
click at [44, 136] on input "checkbox" at bounding box center [44, 136] width 0 height 0
click at [42, 140] on span at bounding box center [43, 140] width 7 height 7
click at [44, 136] on input "checkbox" at bounding box center [44, 136] width 0 height 0
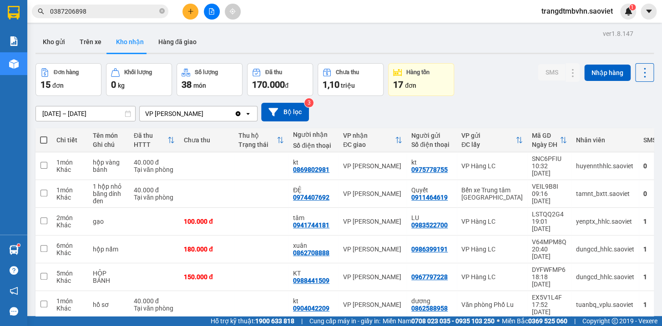
scroll to position [95, 0]
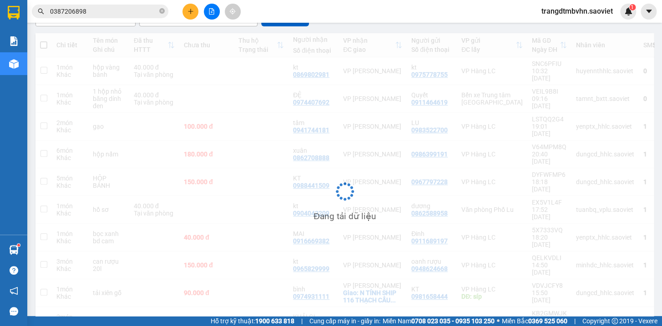
scroll to position [41, 0]
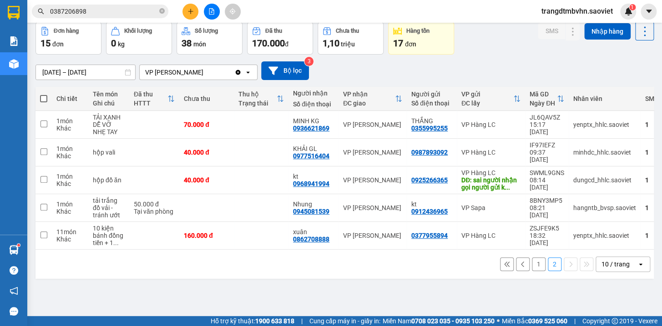
click at [532, 265] on button "1" at bounding box center [539, 265] width 14 height 14
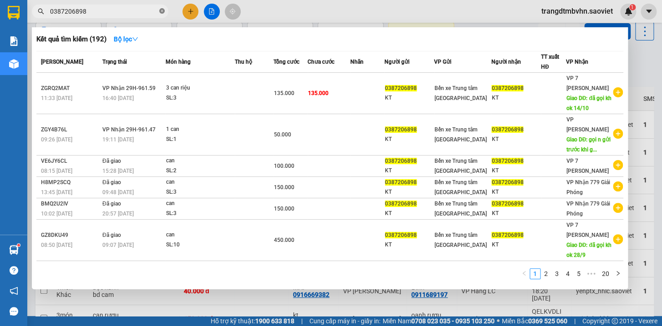
click at [161, 12] on icon "close-circle" at bounding box center [161, 10] width 5 height 5
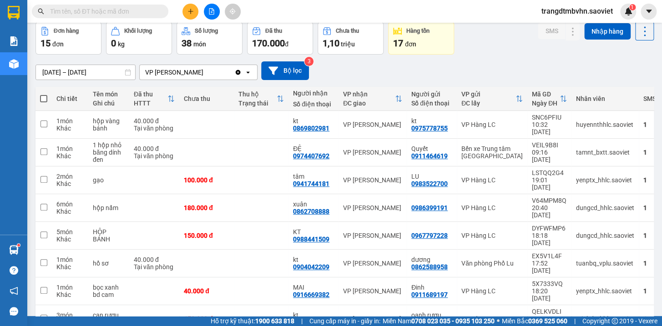
click at [103, 13] on input "text" at bounding box center [103, 11] width 107 height 10
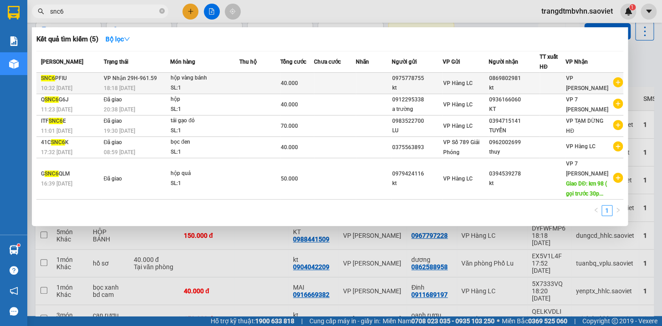
click at [514, 90] on div "kt" at bounding box center [514, 88] width 50 height 10
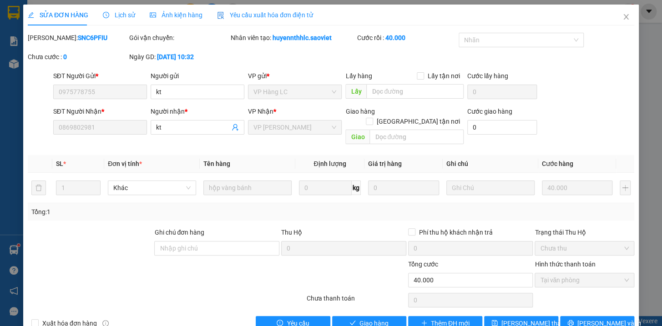
scroll to position [12, 0]
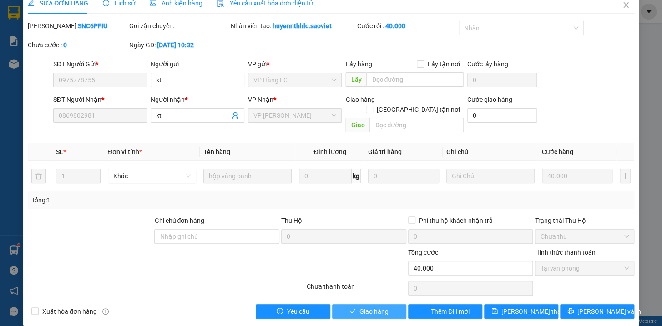
click at [385, 305] on button "Giao hàng" at bounding box center [369, 312] width 74 height 15
